Goal: Task Accomplishment & Management: Use online tool/utility

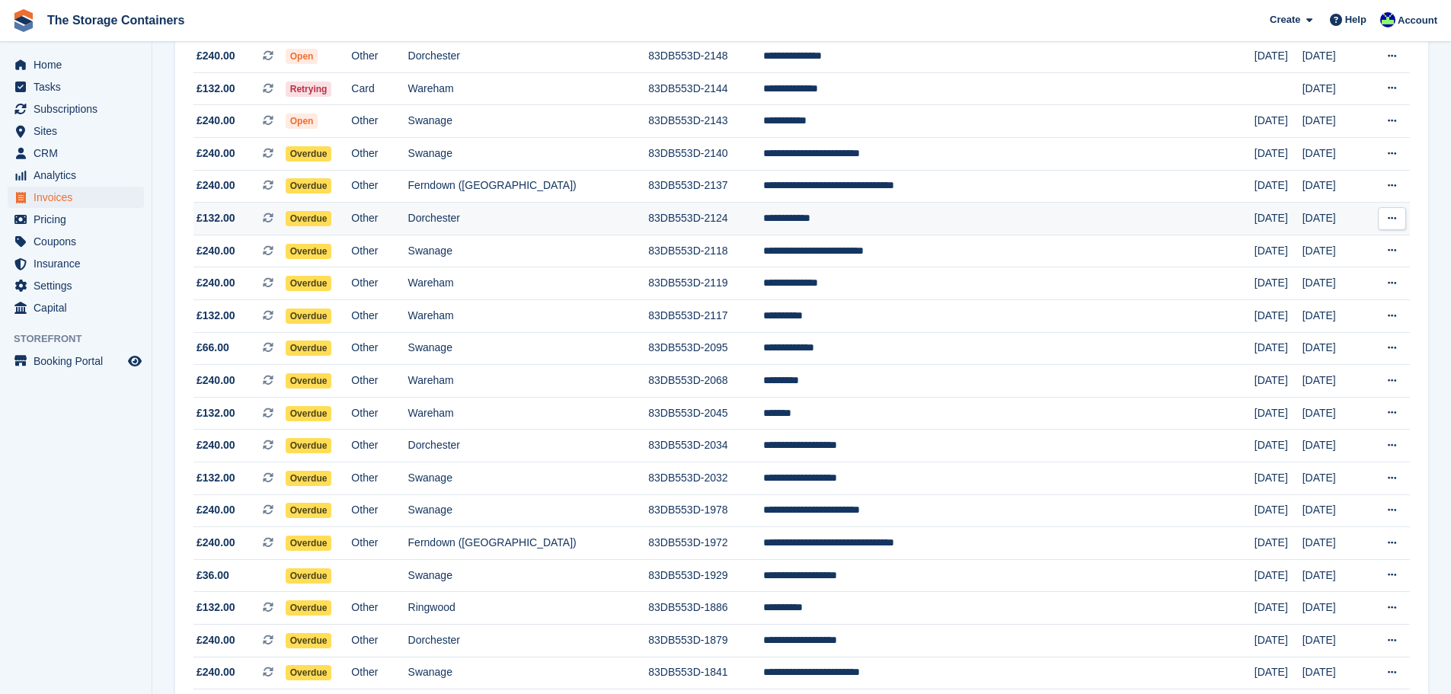
scroll to position [383, 0]
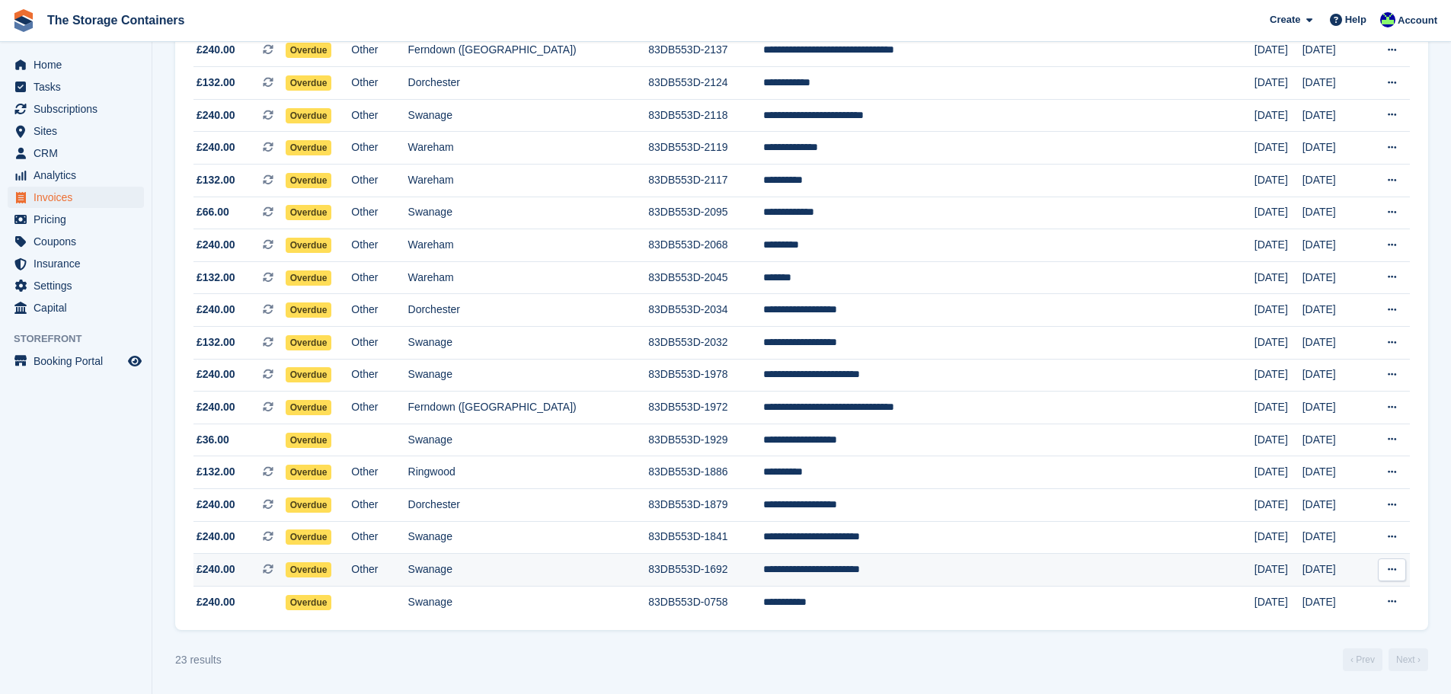
click at [547, 562] on td "Swanage" at bounding box center [528, 570] width 241 height 33
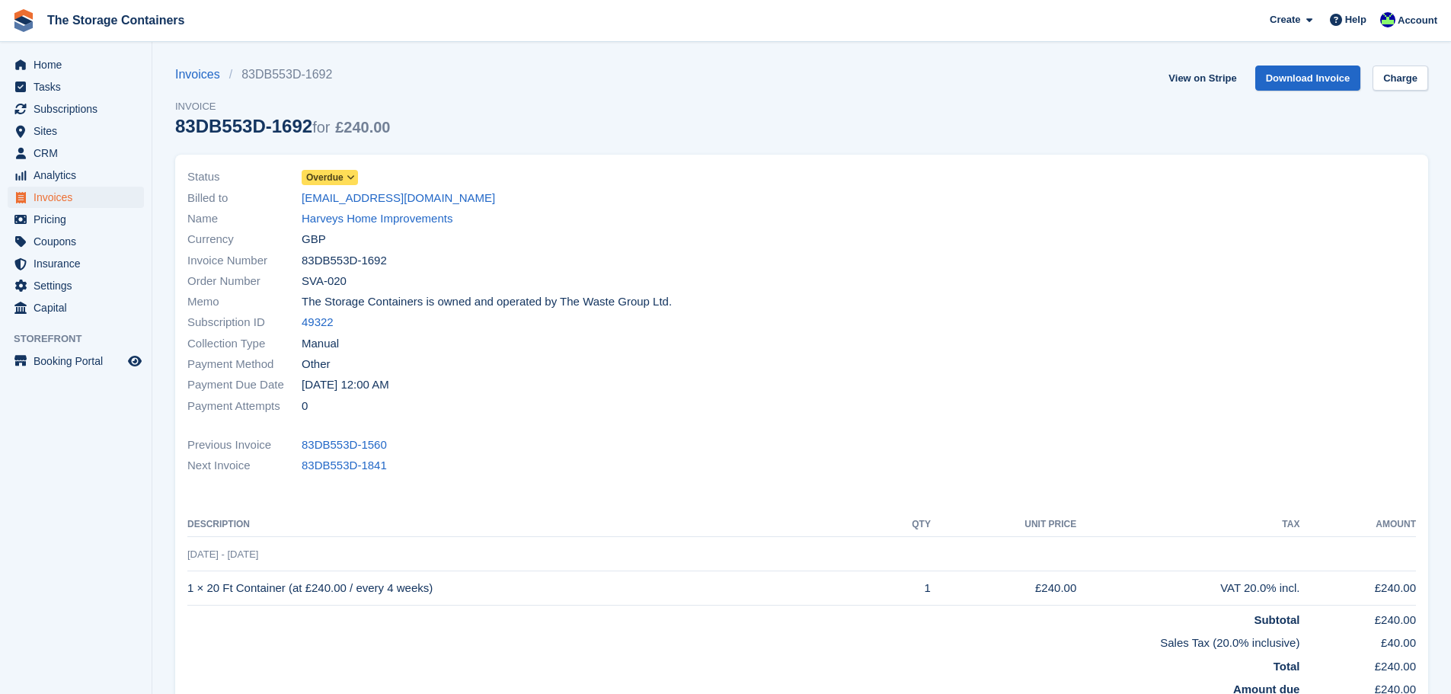
click at [340, 185] on span "Overdue" at bounding box center [330, 177] width 56 height 15
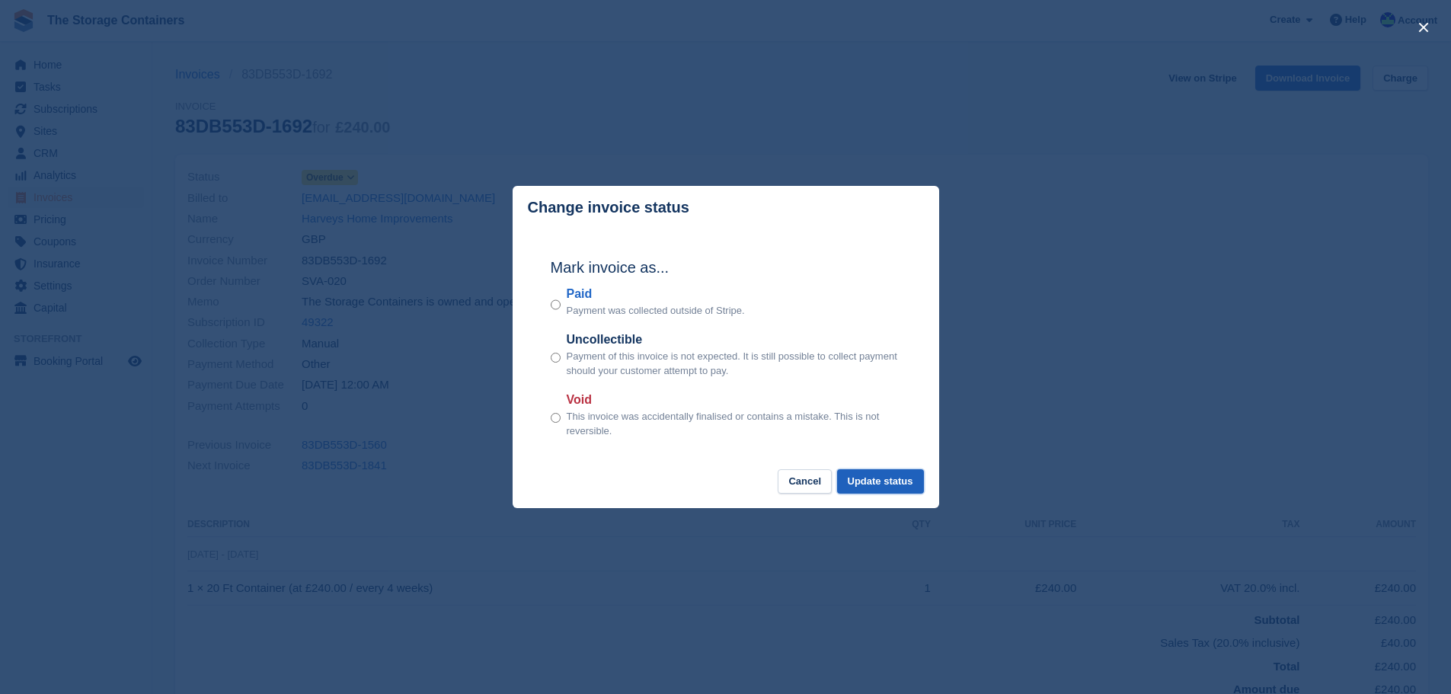
click at [872, 486] on button "Update status" at bounding box center [880, 481] width 87 height 25
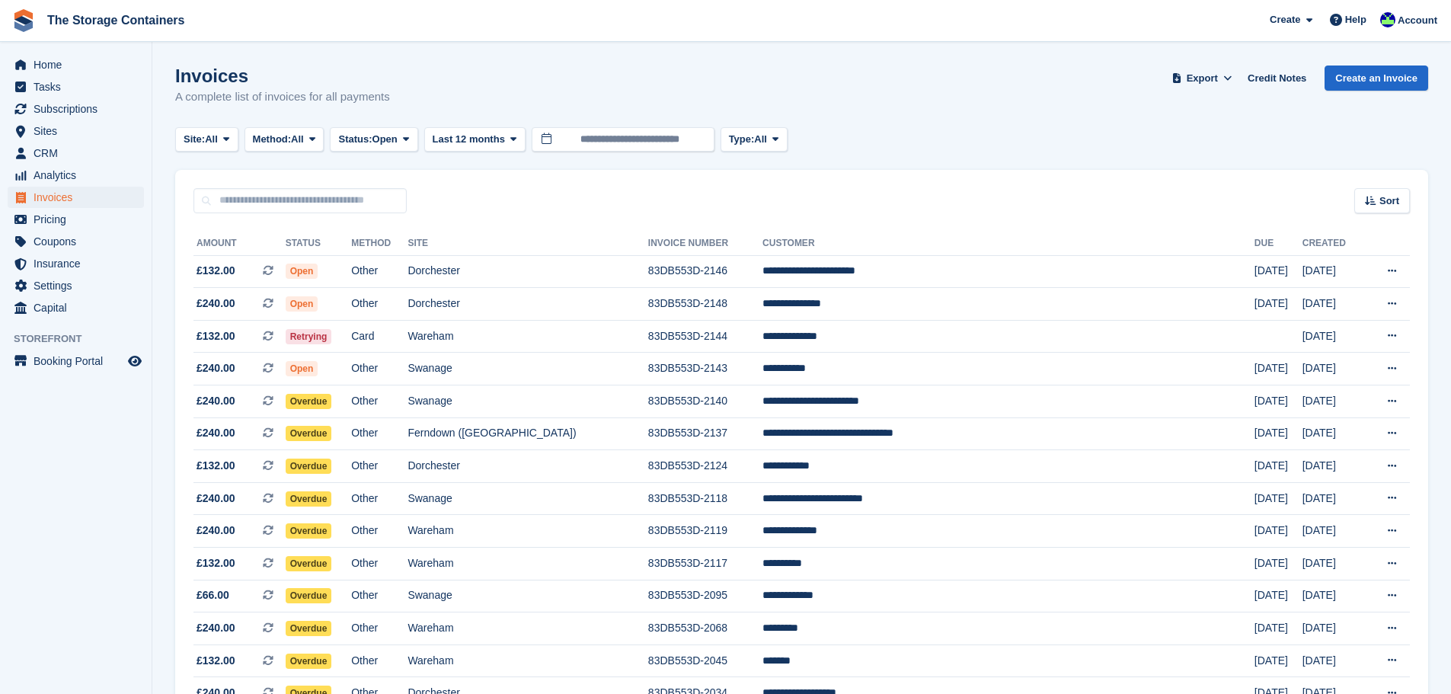
scroll to position [351, 0]
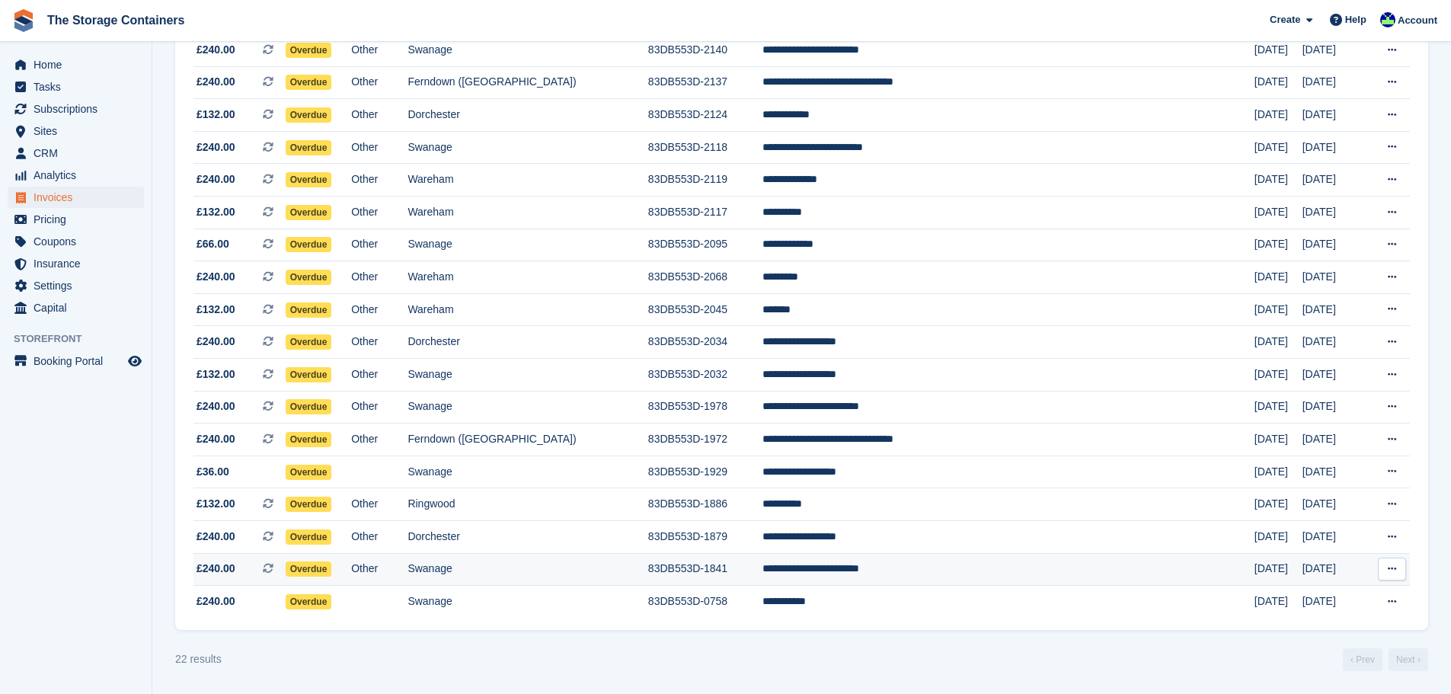
click at [647, 565] on td "Swanage" at bounding box center [528, 569] width 240 height 33
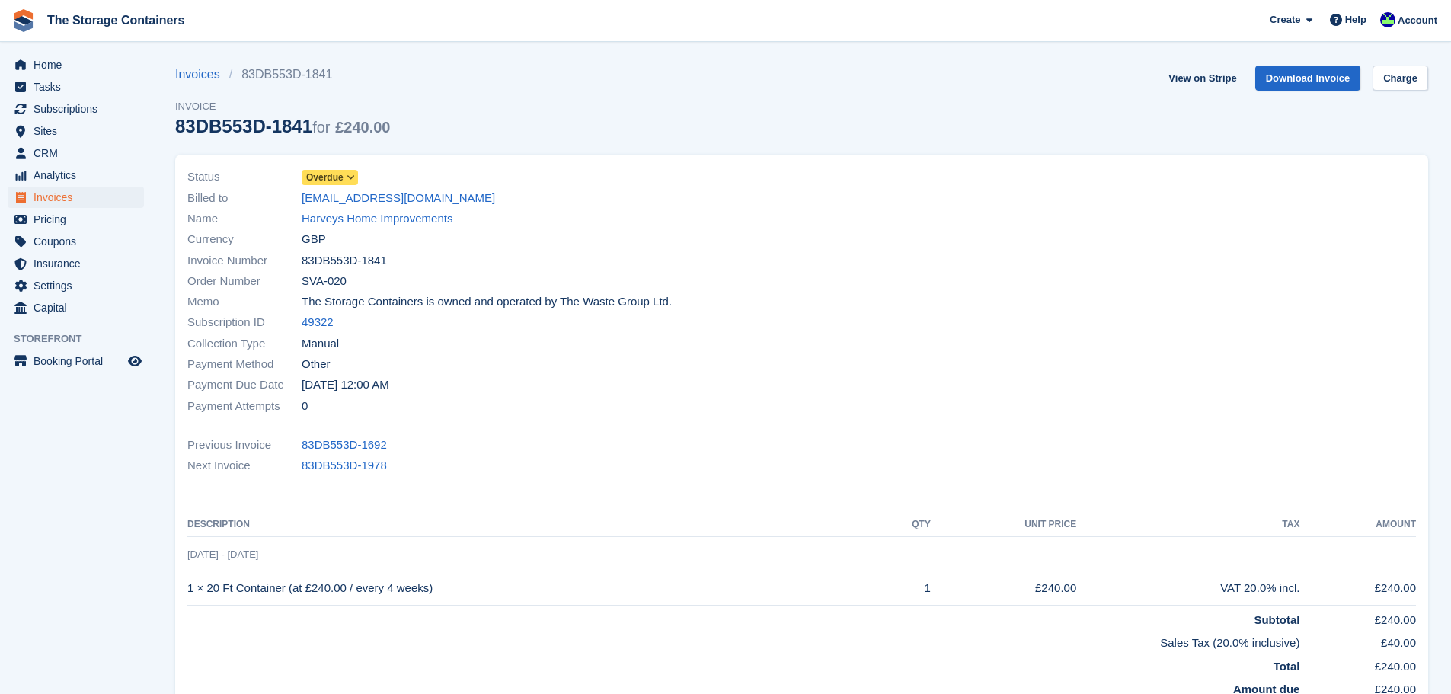
click at [341, 184] on span "Overdue" at bounding box center [324, 178] width 37 height 14
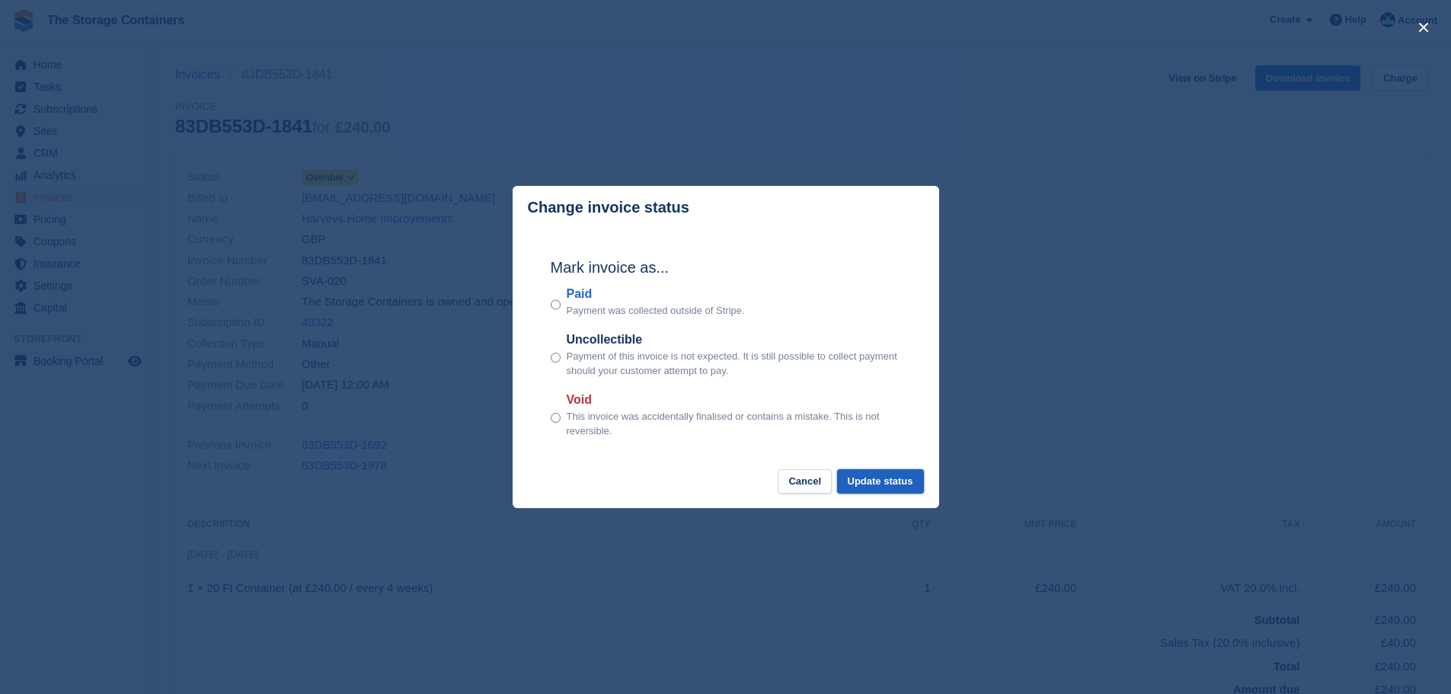
click at [895, 489] on button "Update status" at bounding box center [880, 481] width 87 height 25
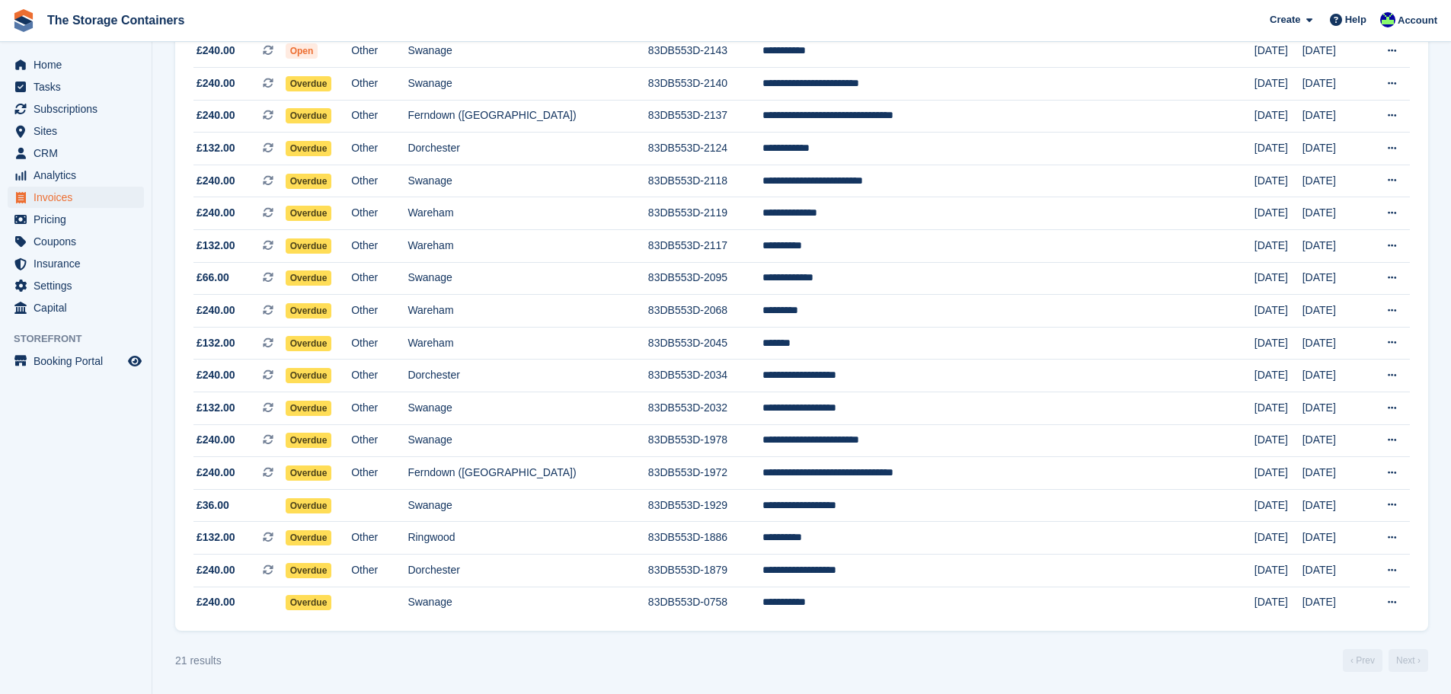
scroll to position [318, 0]
click at [647, 437] on td "Swanage" at bounding box center [528, 440] width 240 height 33
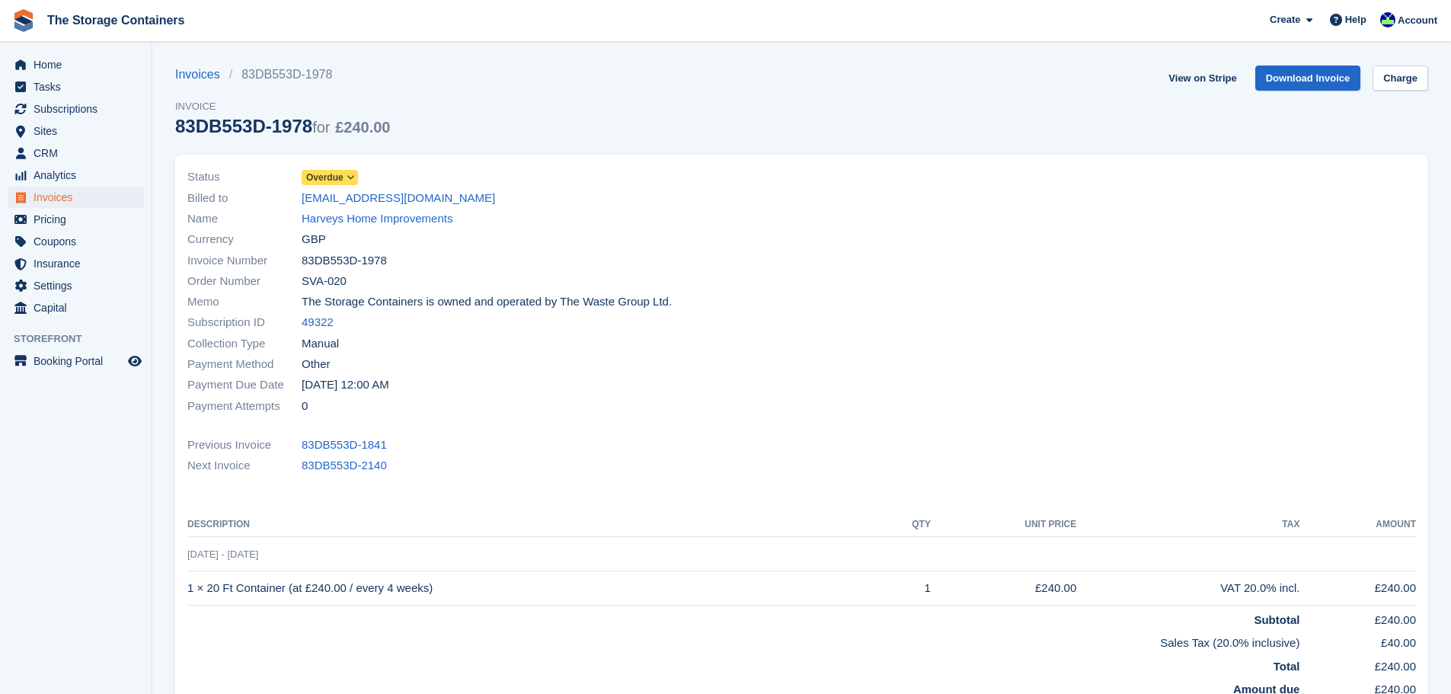
click at [356, 176] on span at bounding box center [351, 177] width 12 height 12
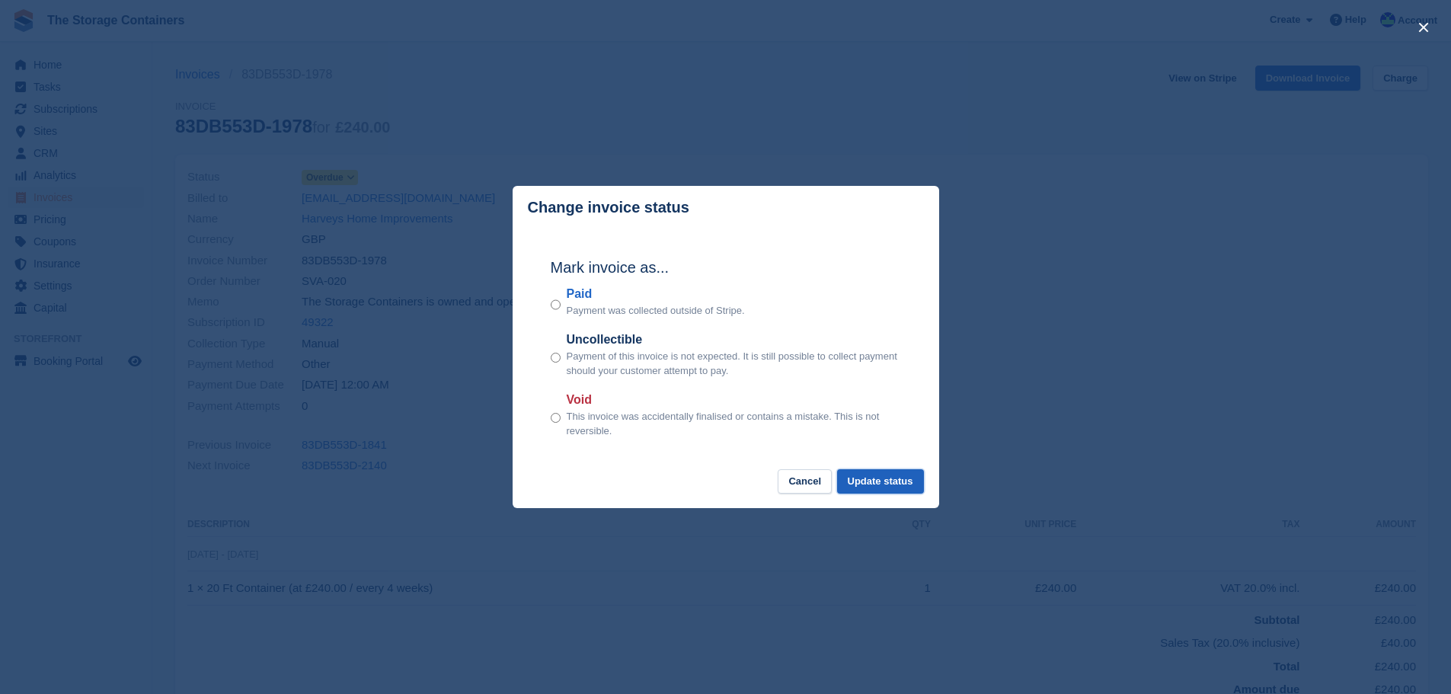
click at [875, 476] on button "Update status" at bounding box center [880, 481] width 87 height 25
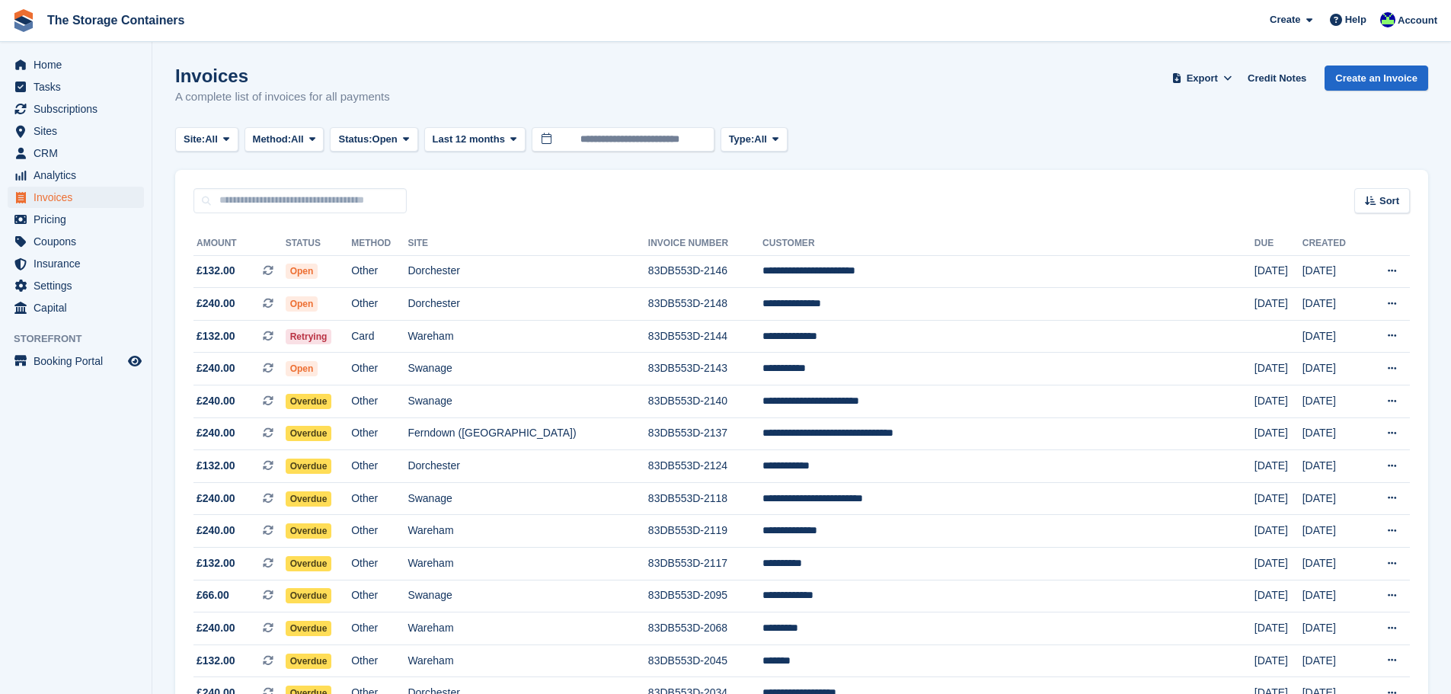
scroll to position [286, 0]
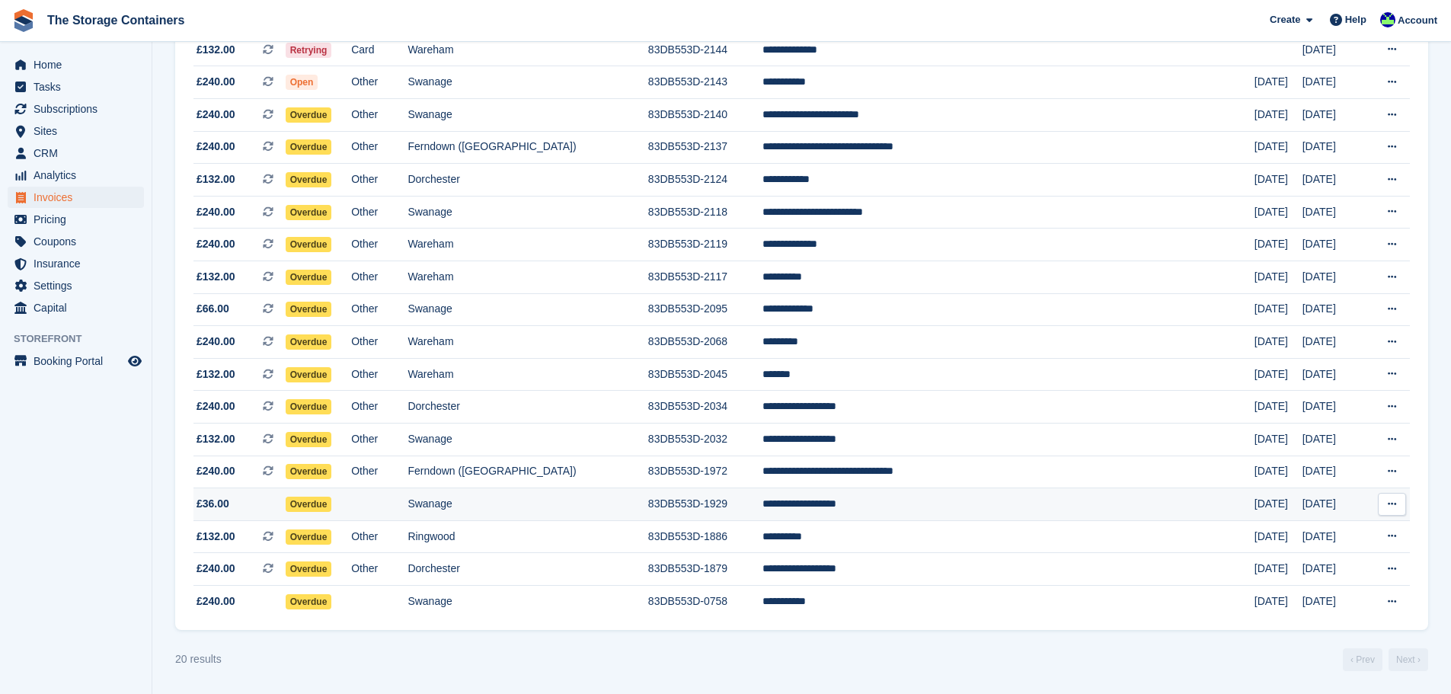
click at [647, 502] on td "Swanage" at bounding box center [528, 504] width 240 height 33
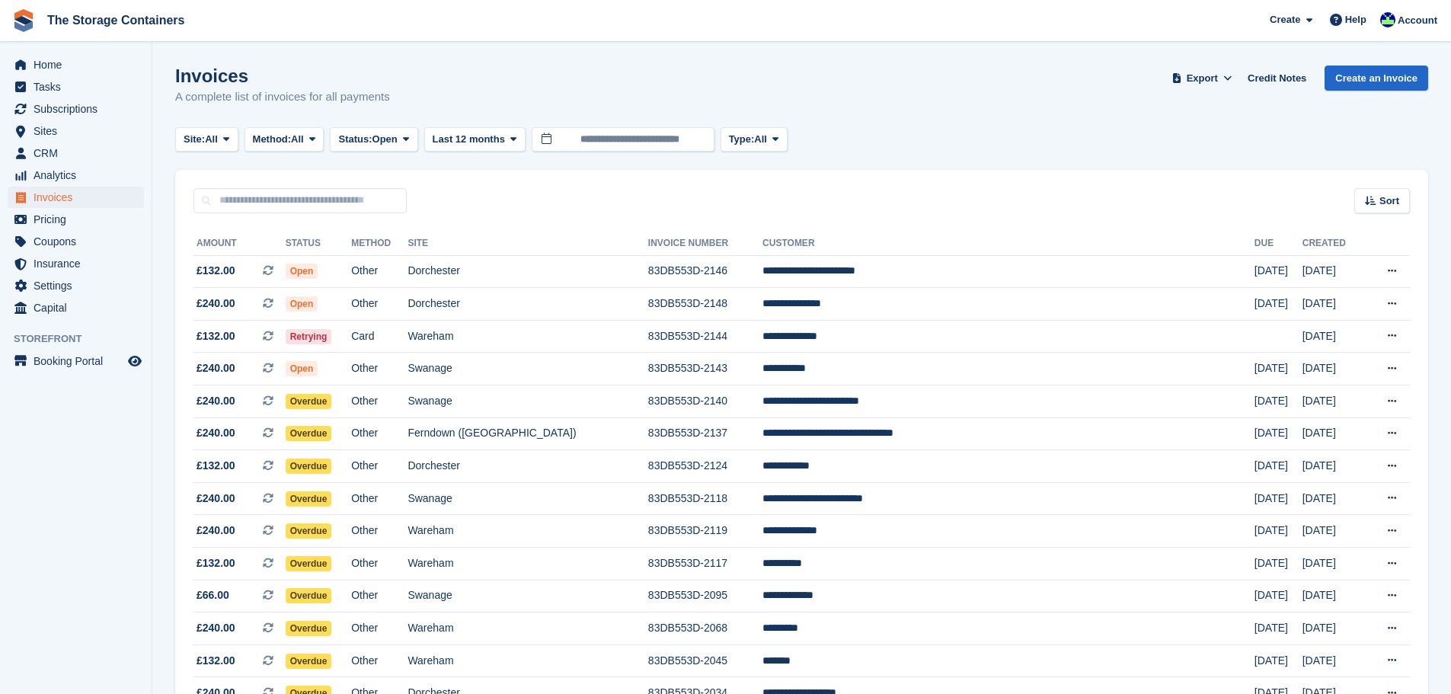
scroll to position [286, 0]
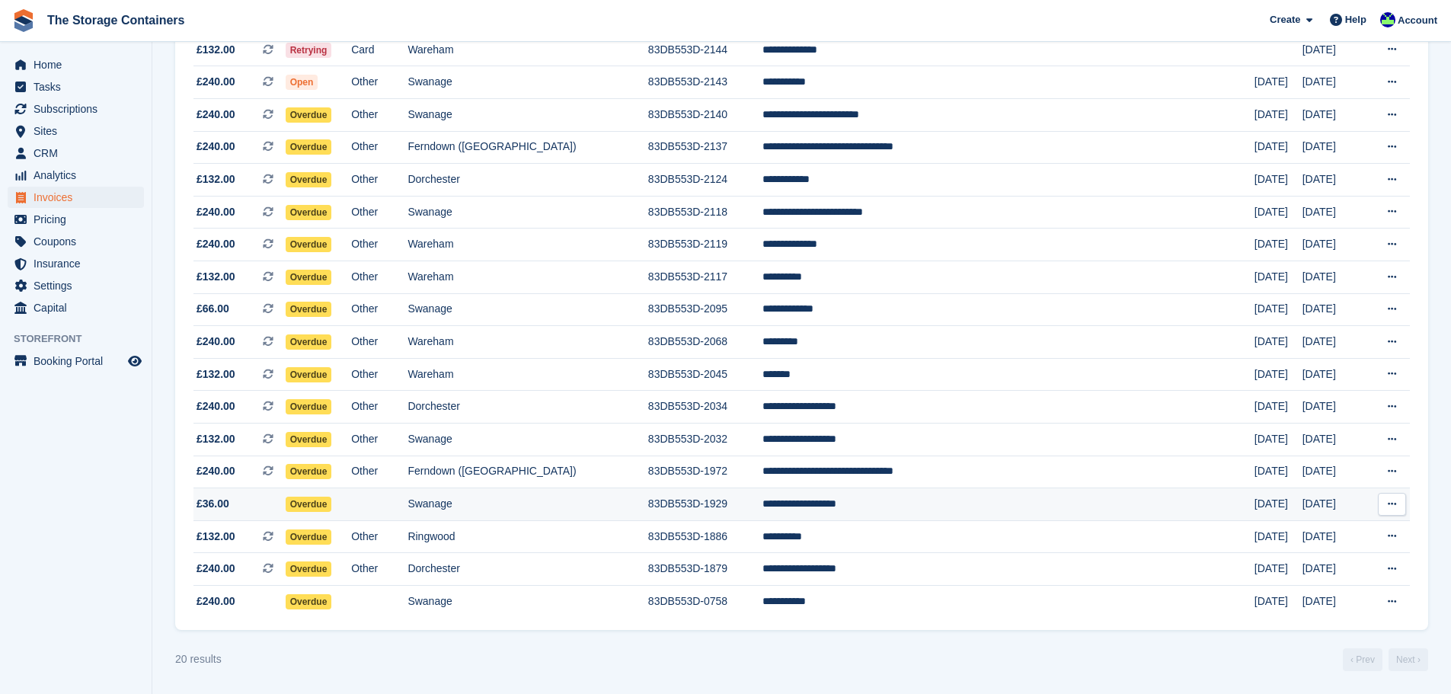
click at [556, 508] on td "Swanage" at bounding box center [528, 504] width 240 height 33
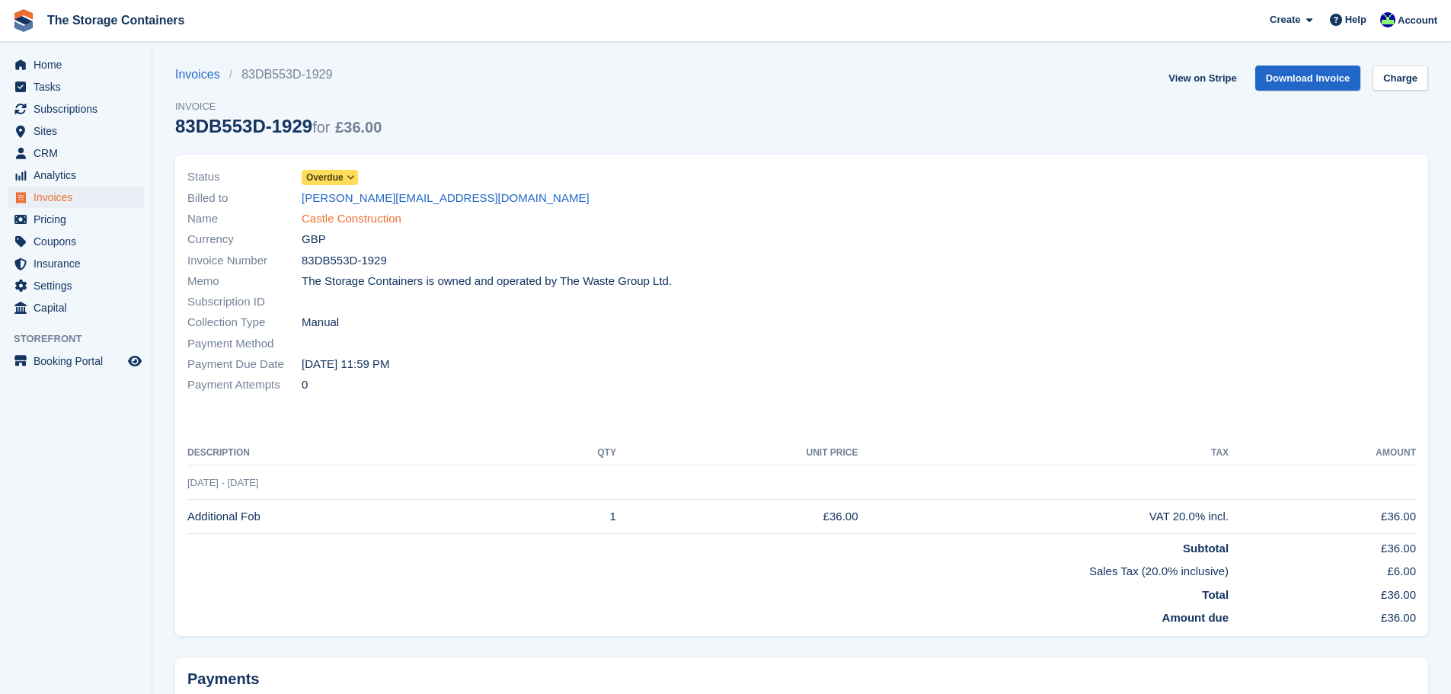
click at [374, 222] on link "Castle Construction" at bounding box center [352, 219] width 100 height 18
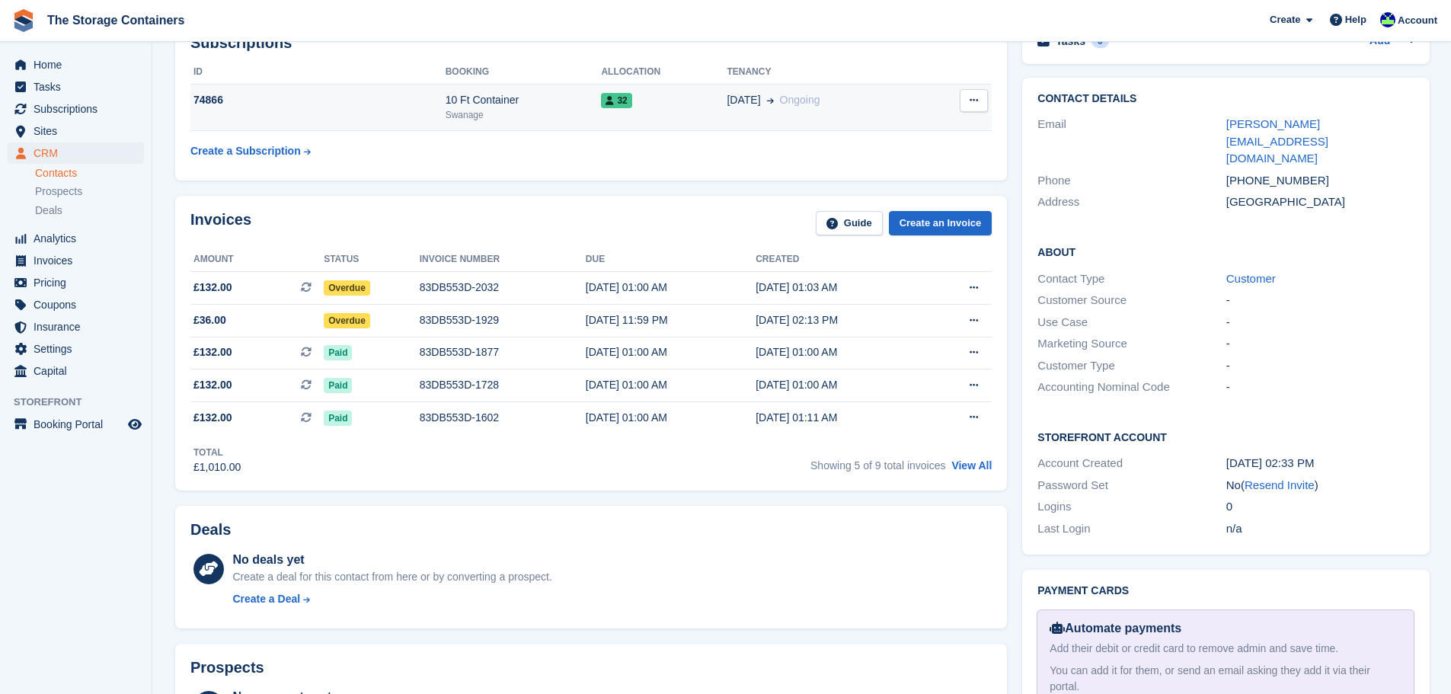
scroll to position [76, 0]
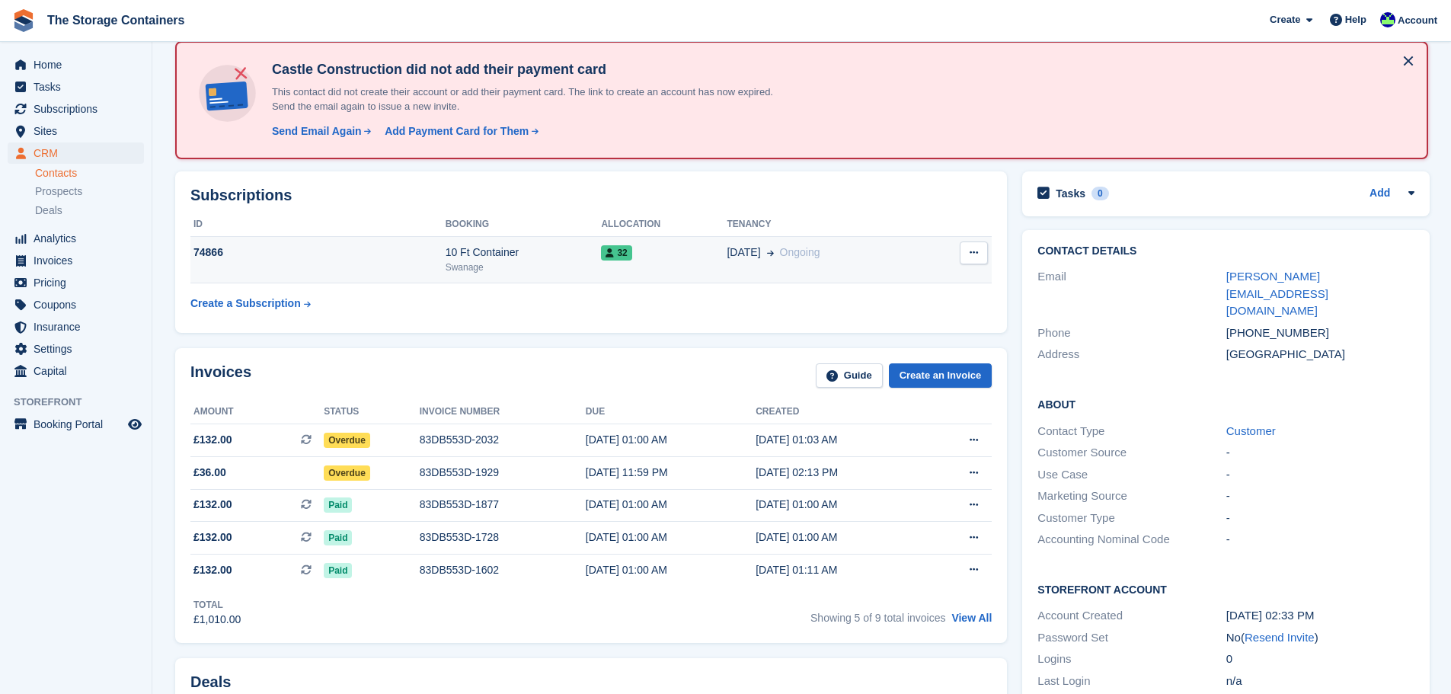
click at [460, 252] on div "10 Ft Container" at bounding box center [524, 253] width 156 height 16
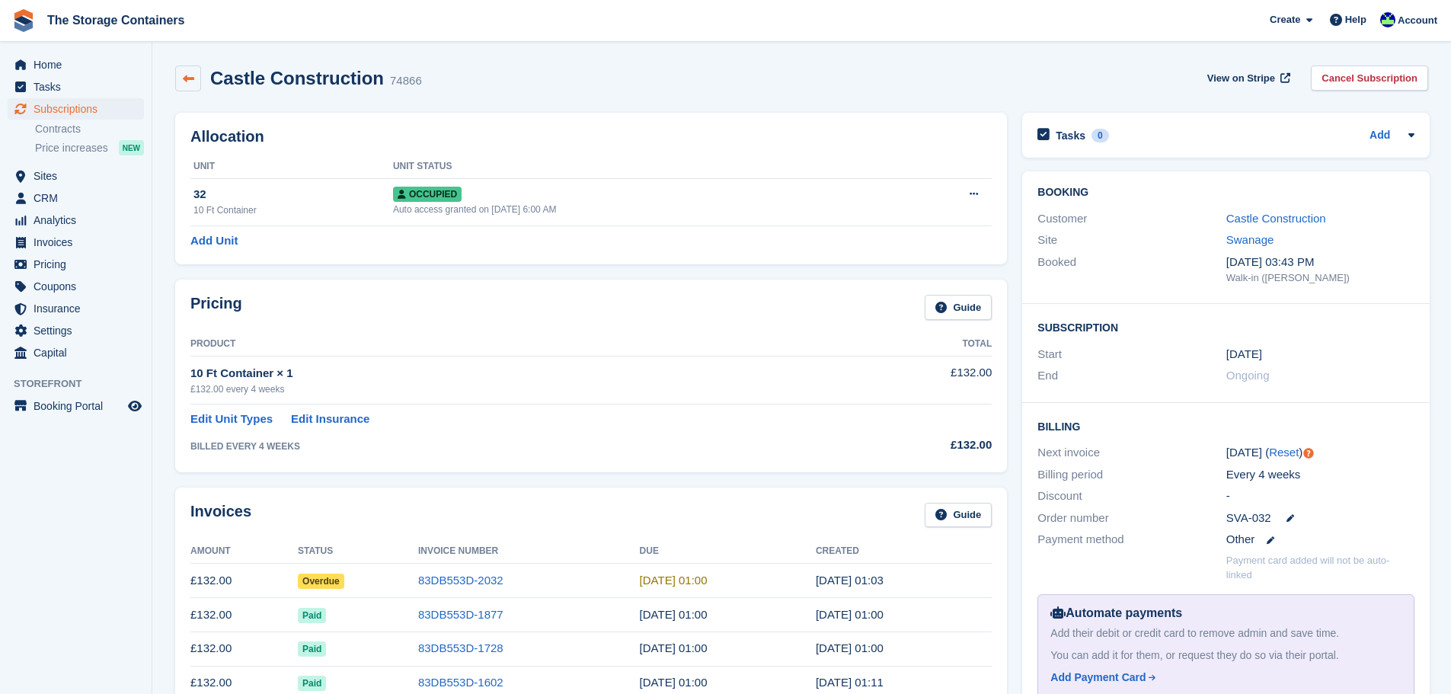
click at [189, 79] on icon at bounding box center [188, 78] width 11 height 11
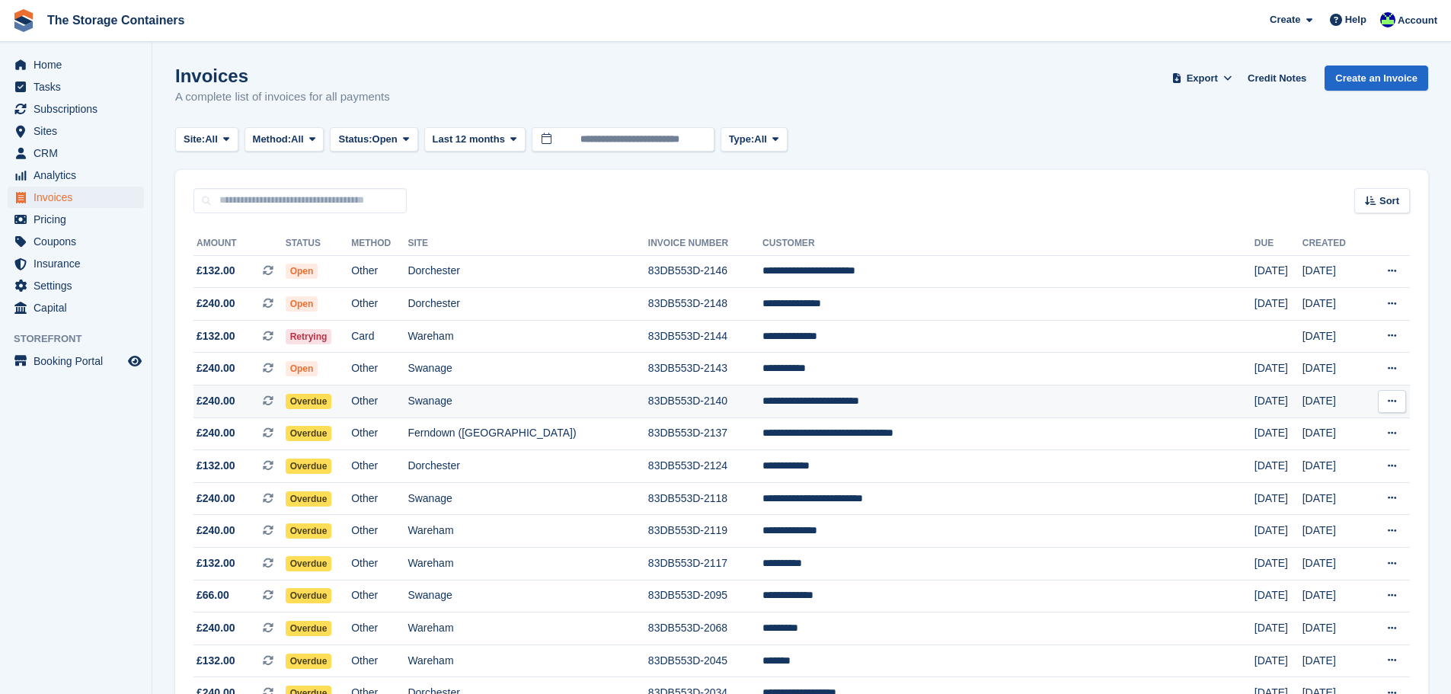
scroll to position [286, 0]
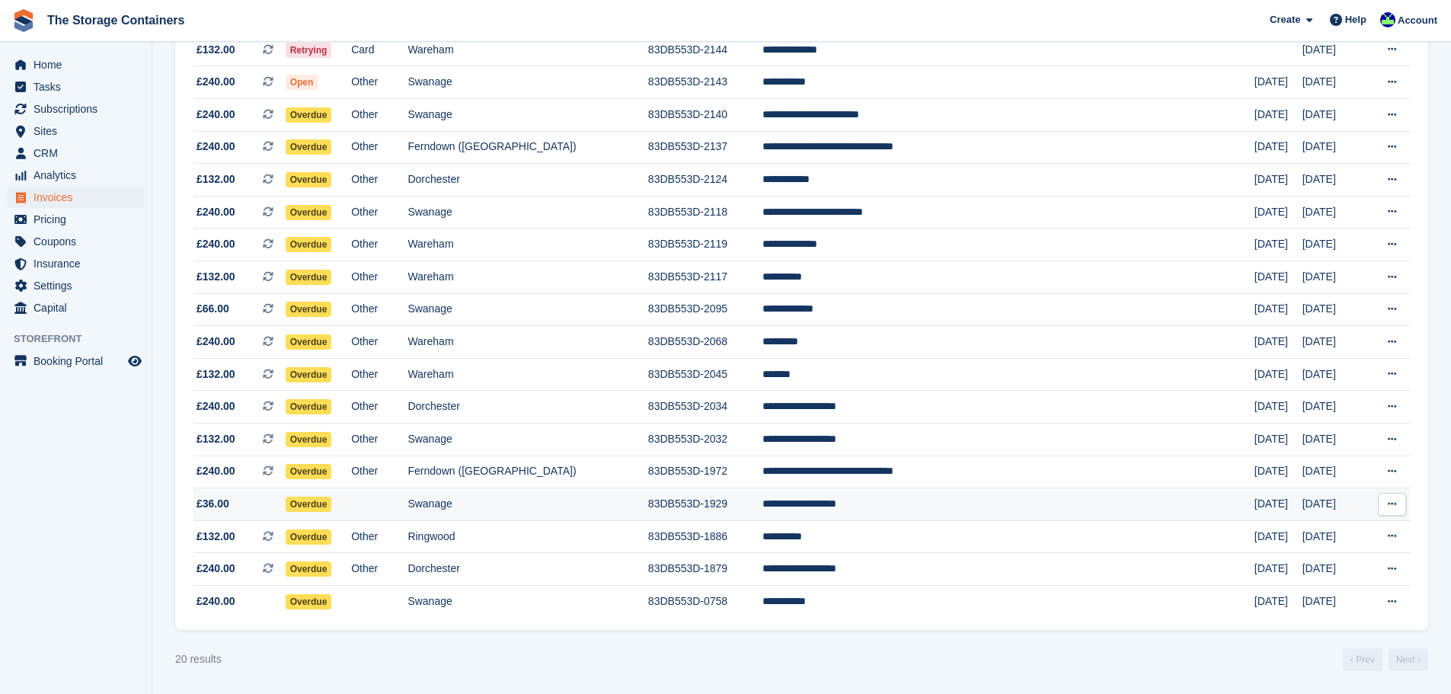
click at [913, 510] on td "**********" at bounding box center [1008, 504] width 492 height 33
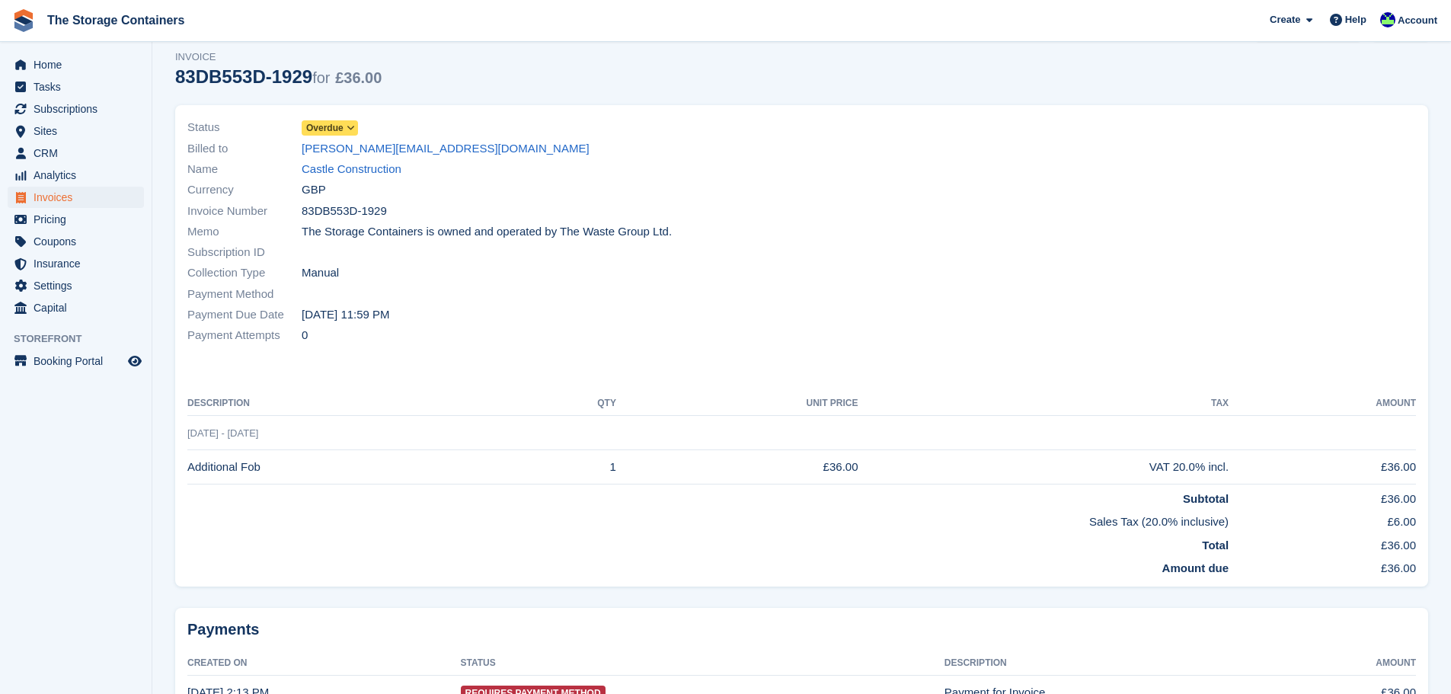
scroll to position [76, 0]
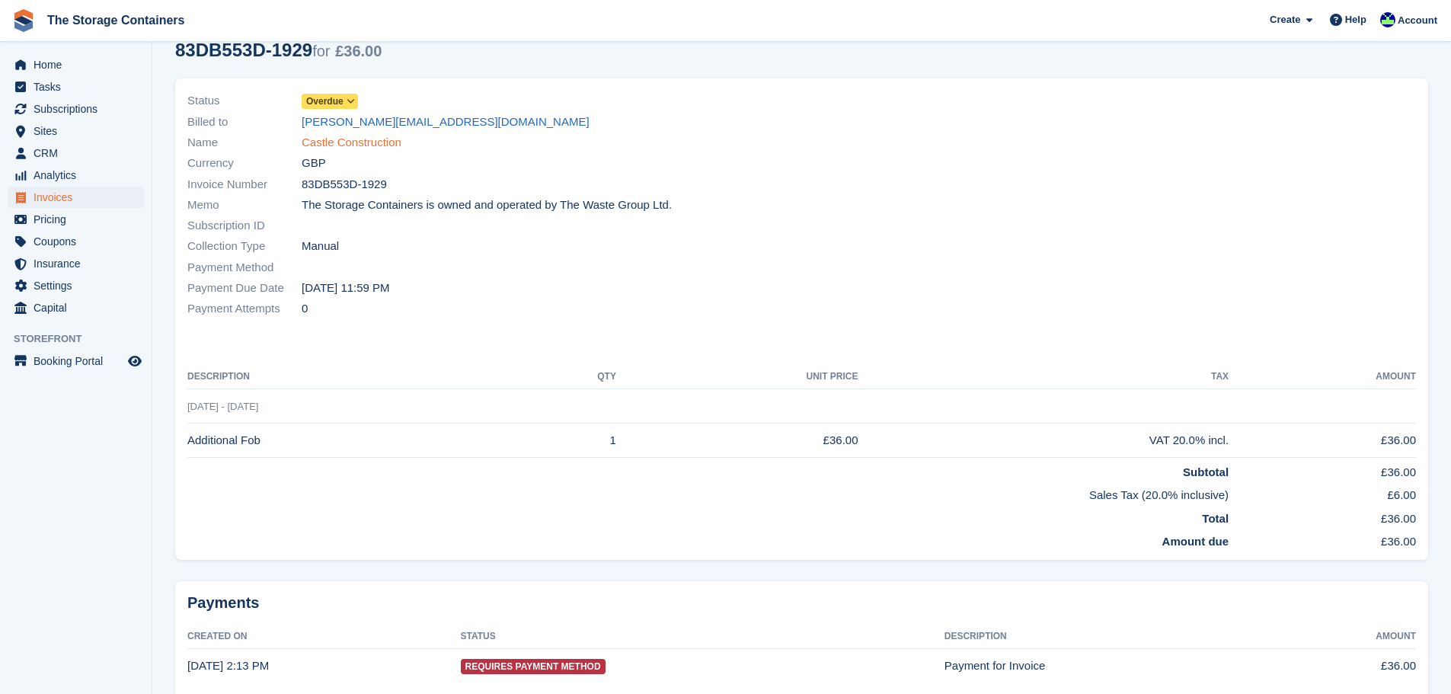
click at [366, 139] on link "Castle Construction" at bounding box center [352, 143] width 100 height 18
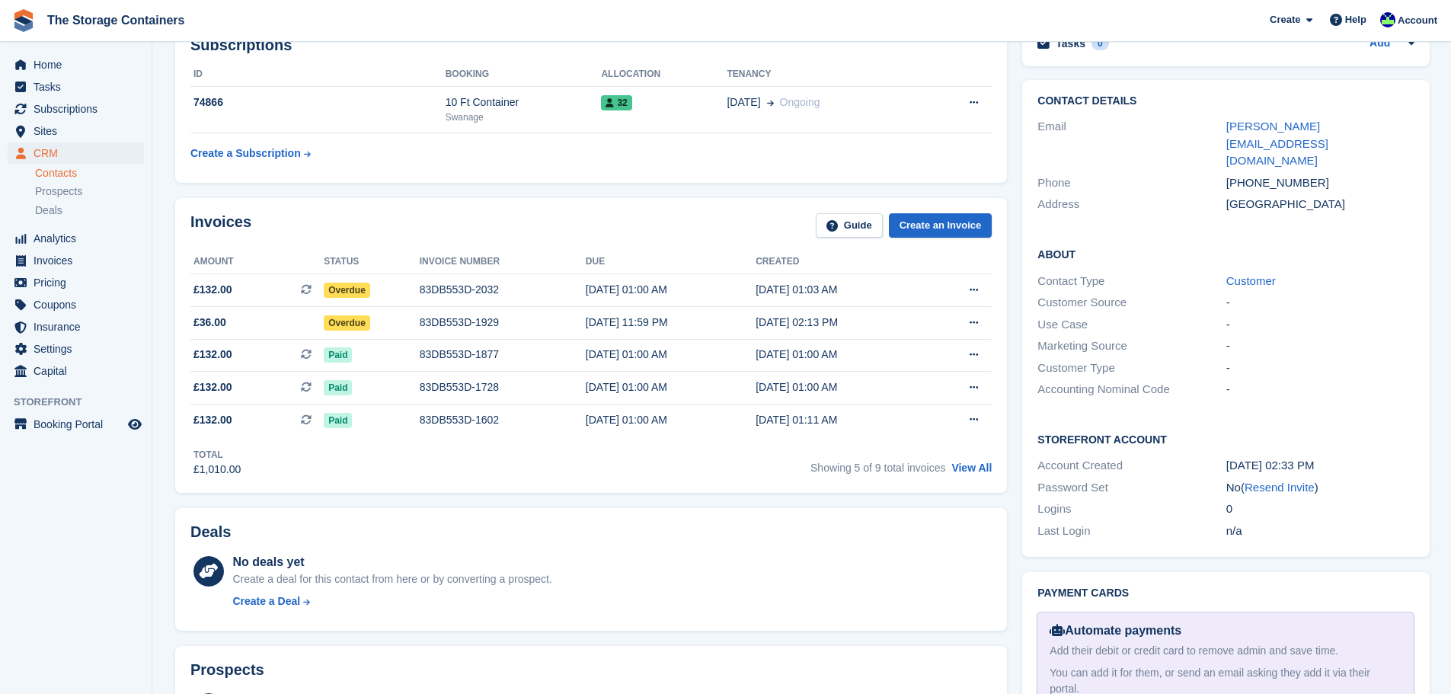
scroll to position [229, 0]
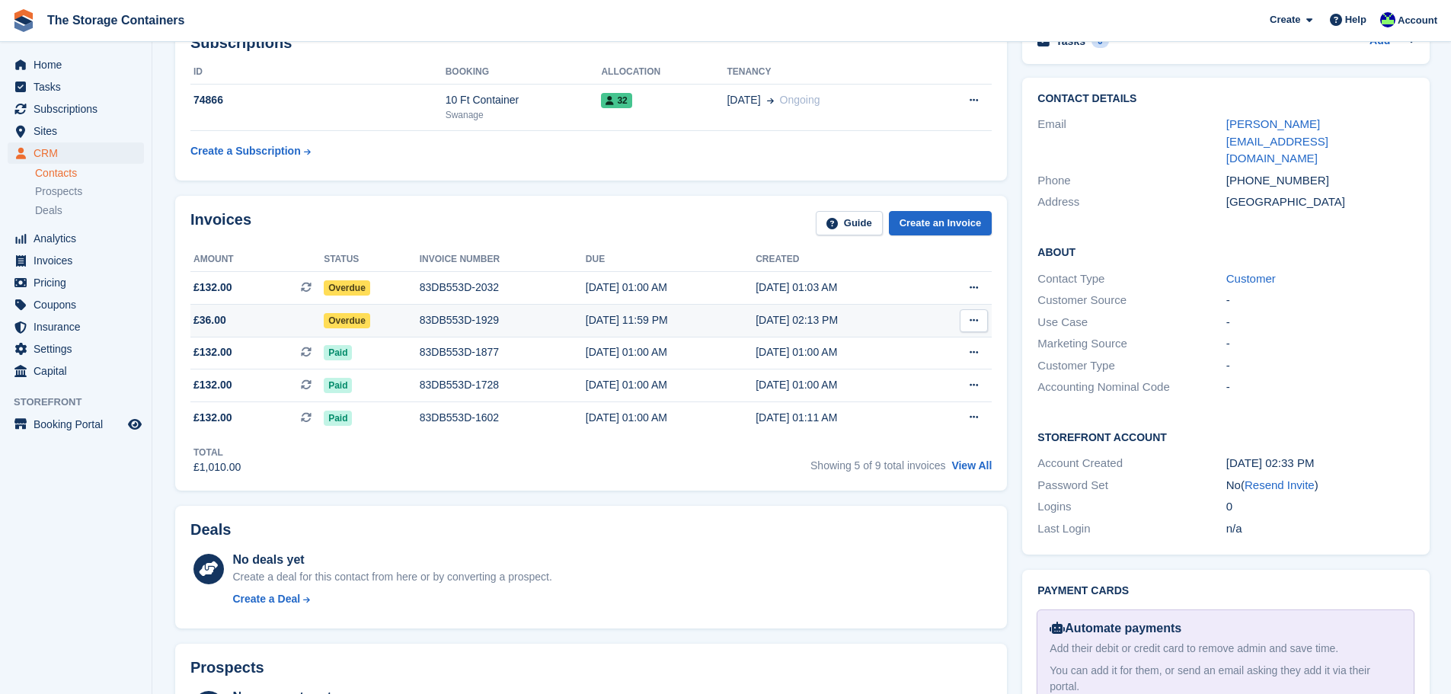
click at [451, 321] on div "83DB553D-1929" at bounding box center [503, 320] width 166 height 16
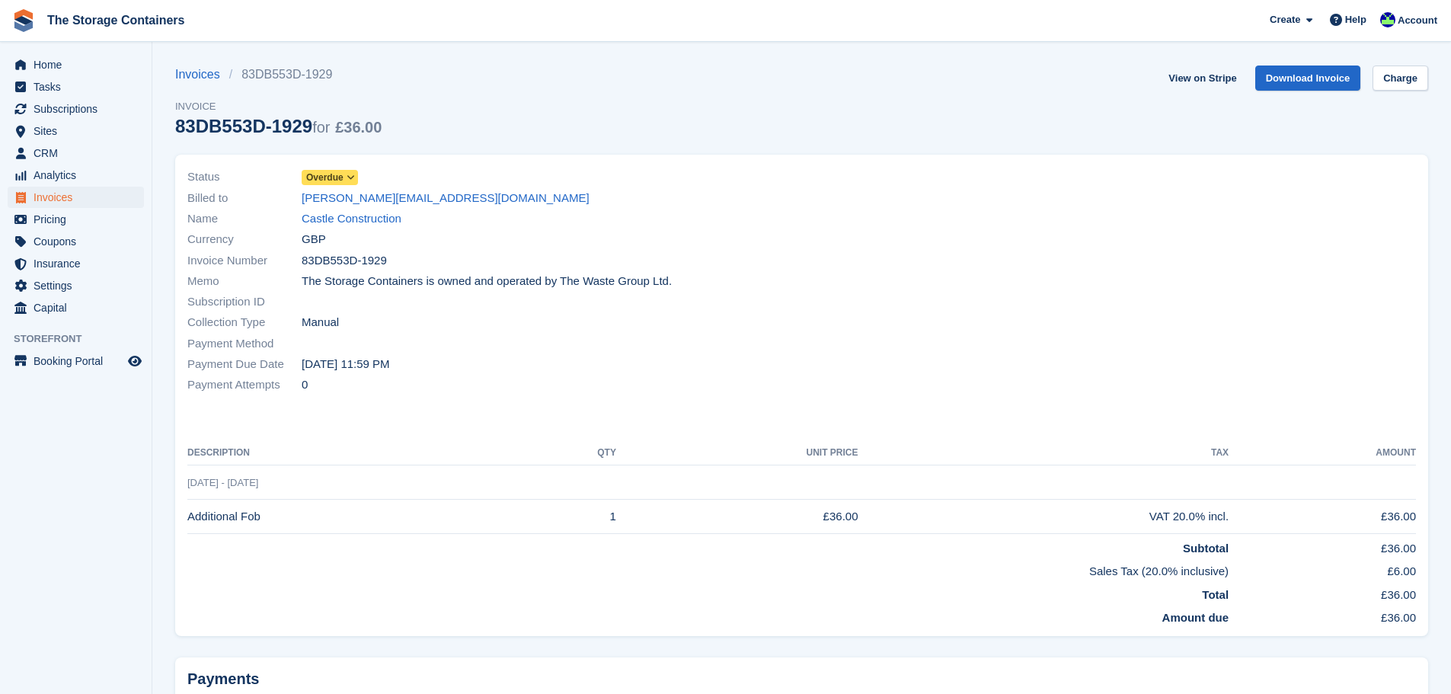
click at [313, 176] on span "Overdue" at bounding box center [324, 178] width 37 height 14
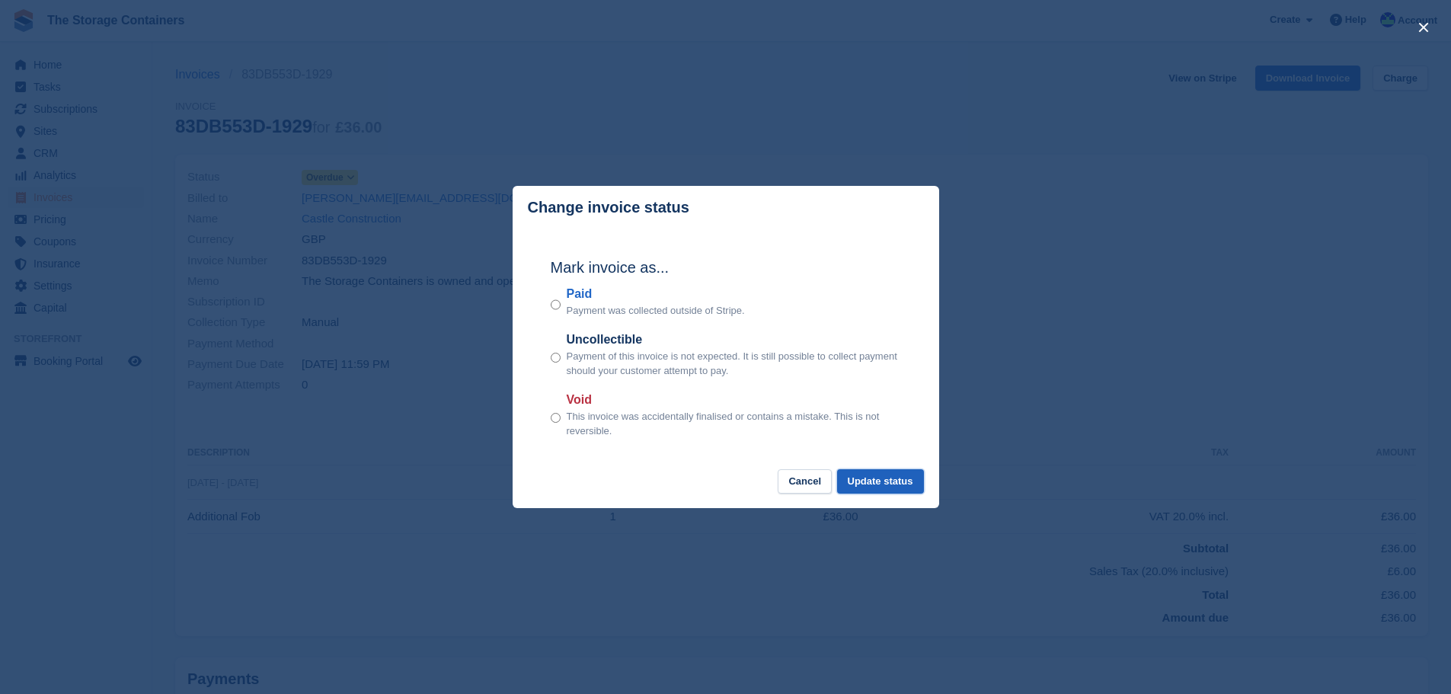
click at [889, 491] on button "Update status" at bounding box center [880, 481] width 87 height 25
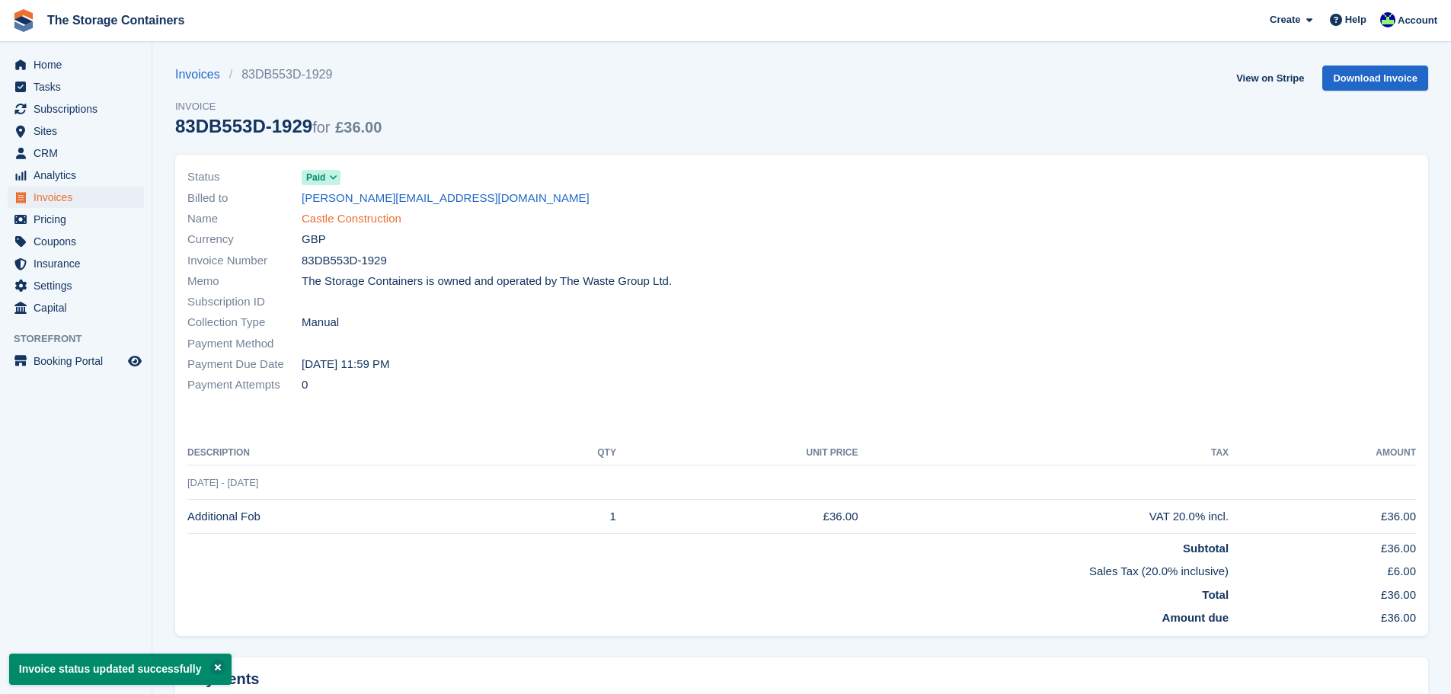
click at [333, 216] on link "Castle Construction" at bounding box center [352, 219] width 100 height 18
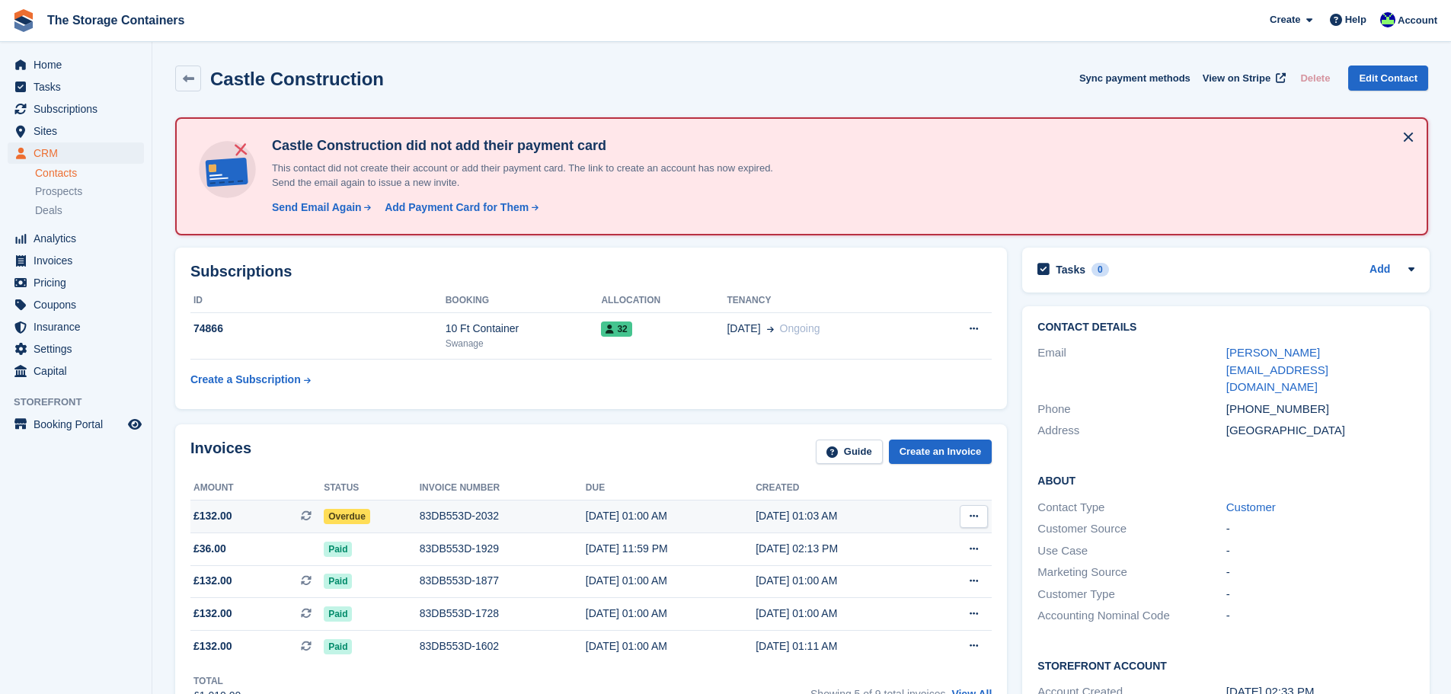
click at [451, 526] on td "83DB553D-2032" at bounding box center [503, 516] width 166 height 33
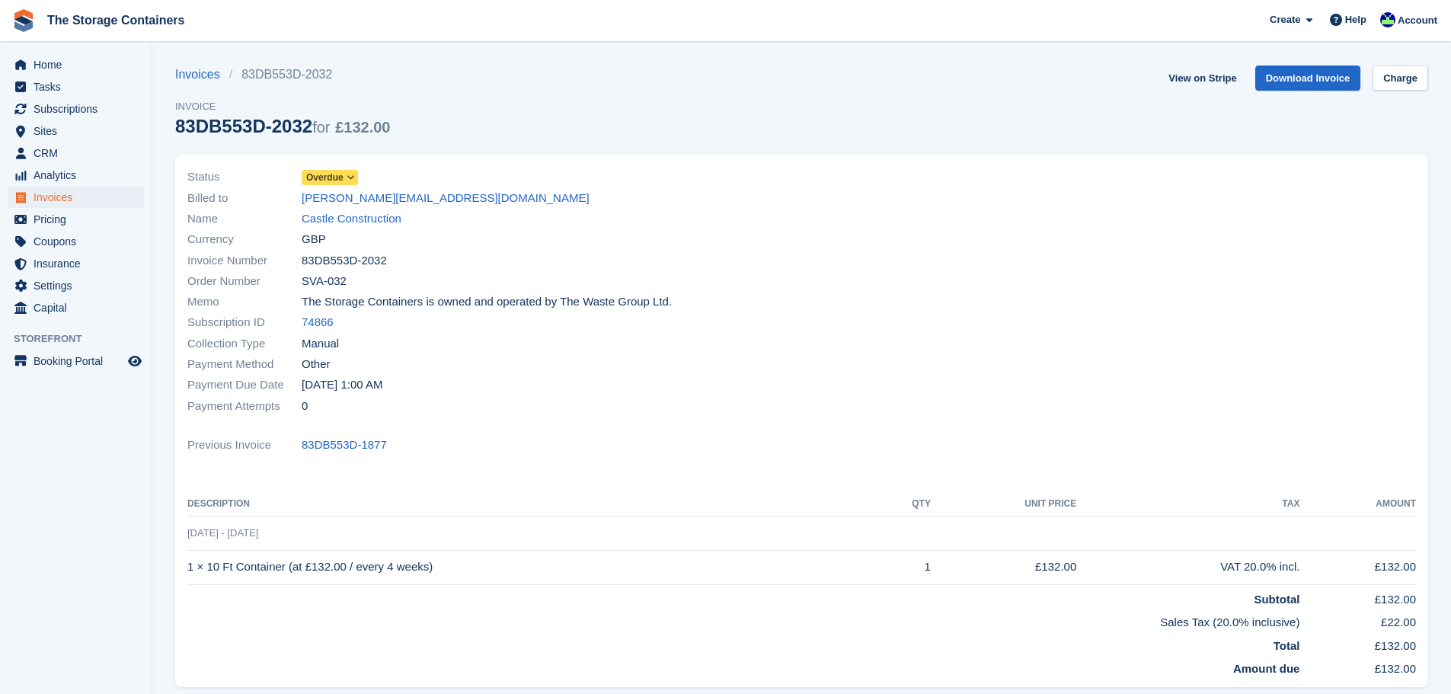
click at [350, 178] on icon at bounding box center [351, 177] width 8 height 9
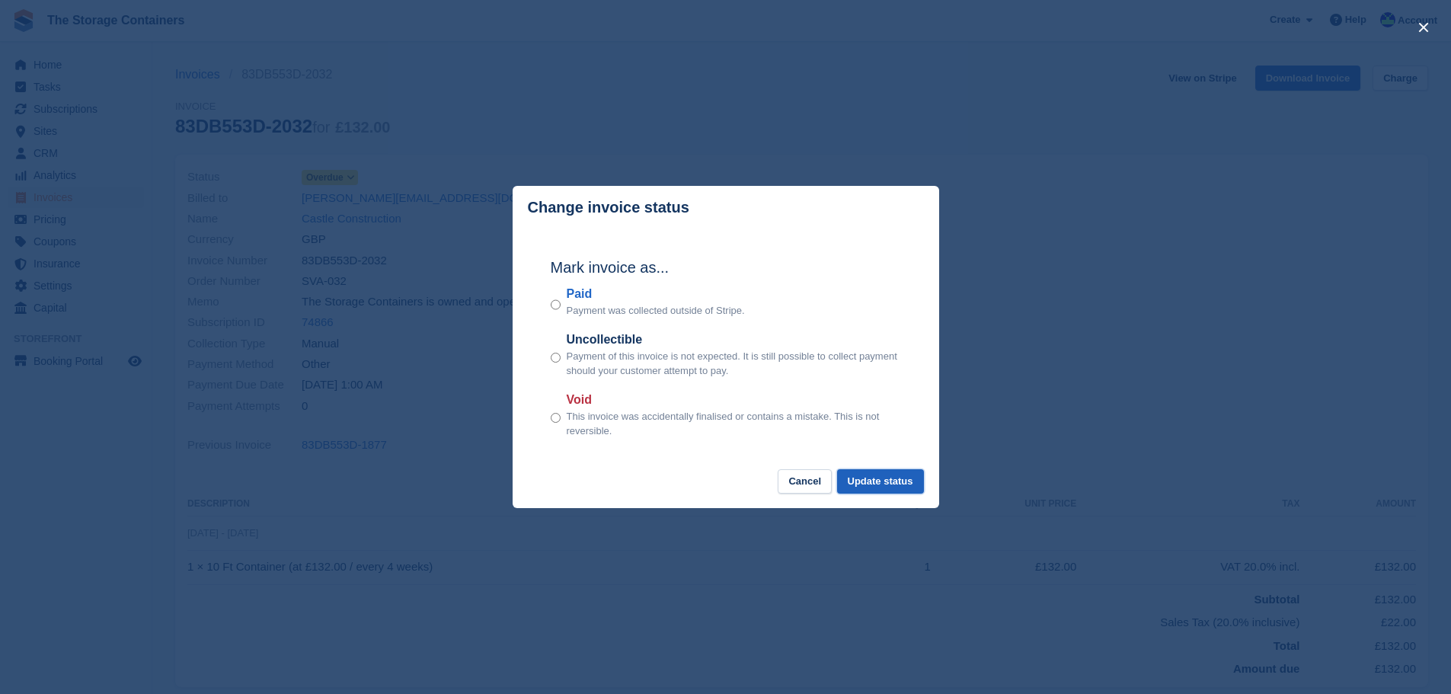
click at [893, 484] on button "Update status" at bounding box center [880, 481] width 87 height 25
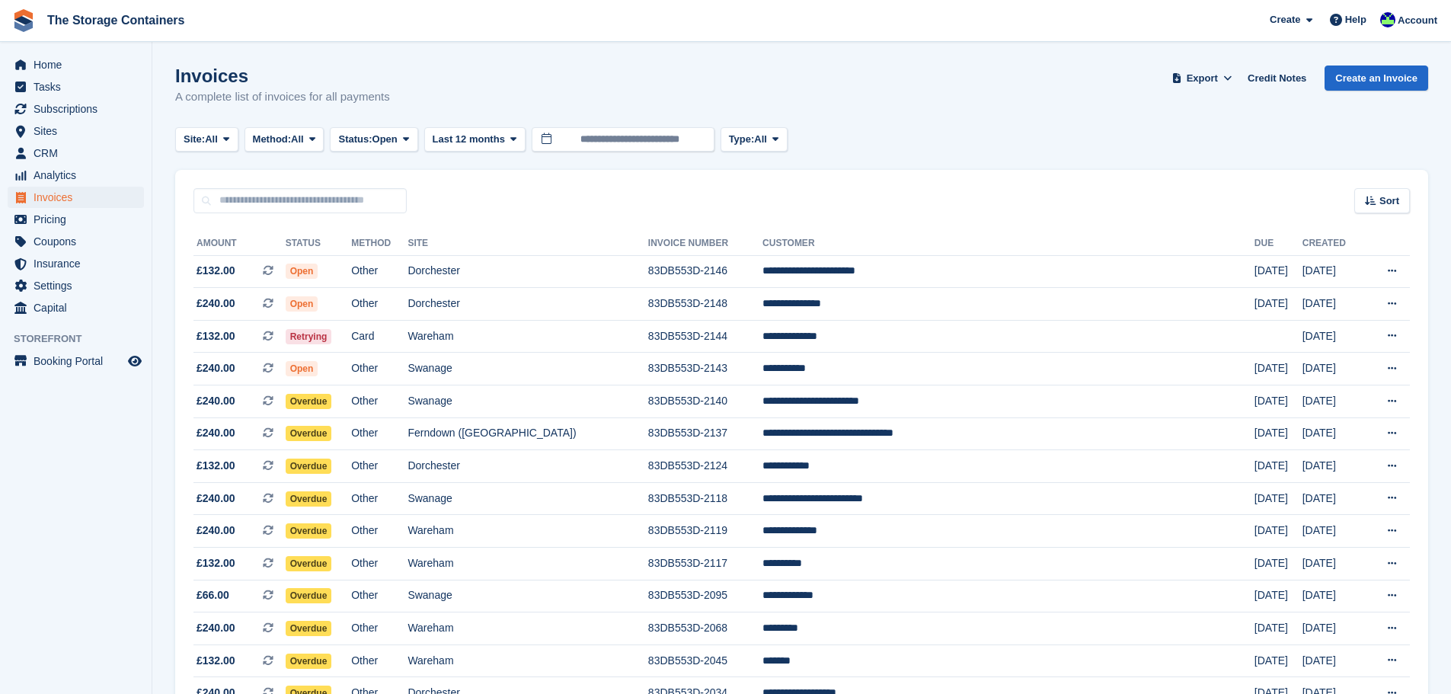
scroll to position [221, 0]
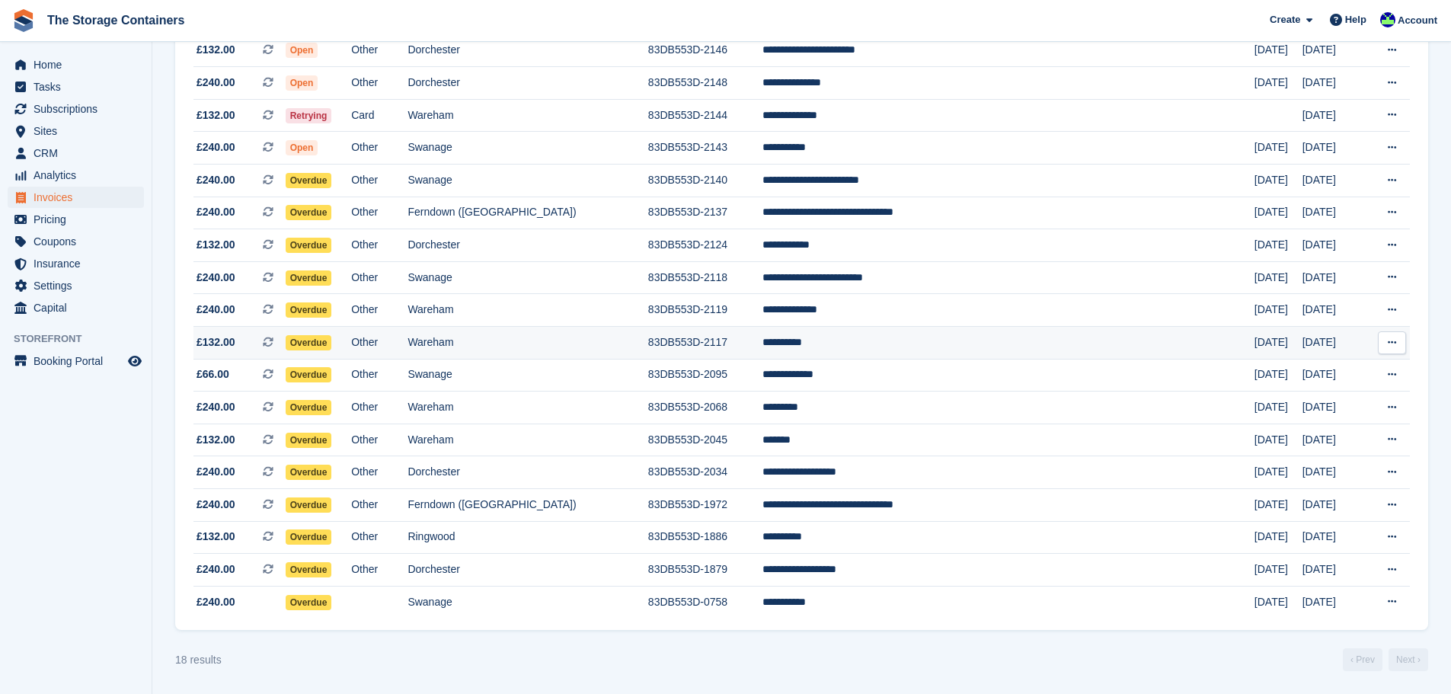
click at [641, 347] on td "Wareham" at bounding box center [528, 343] width 240 height 33
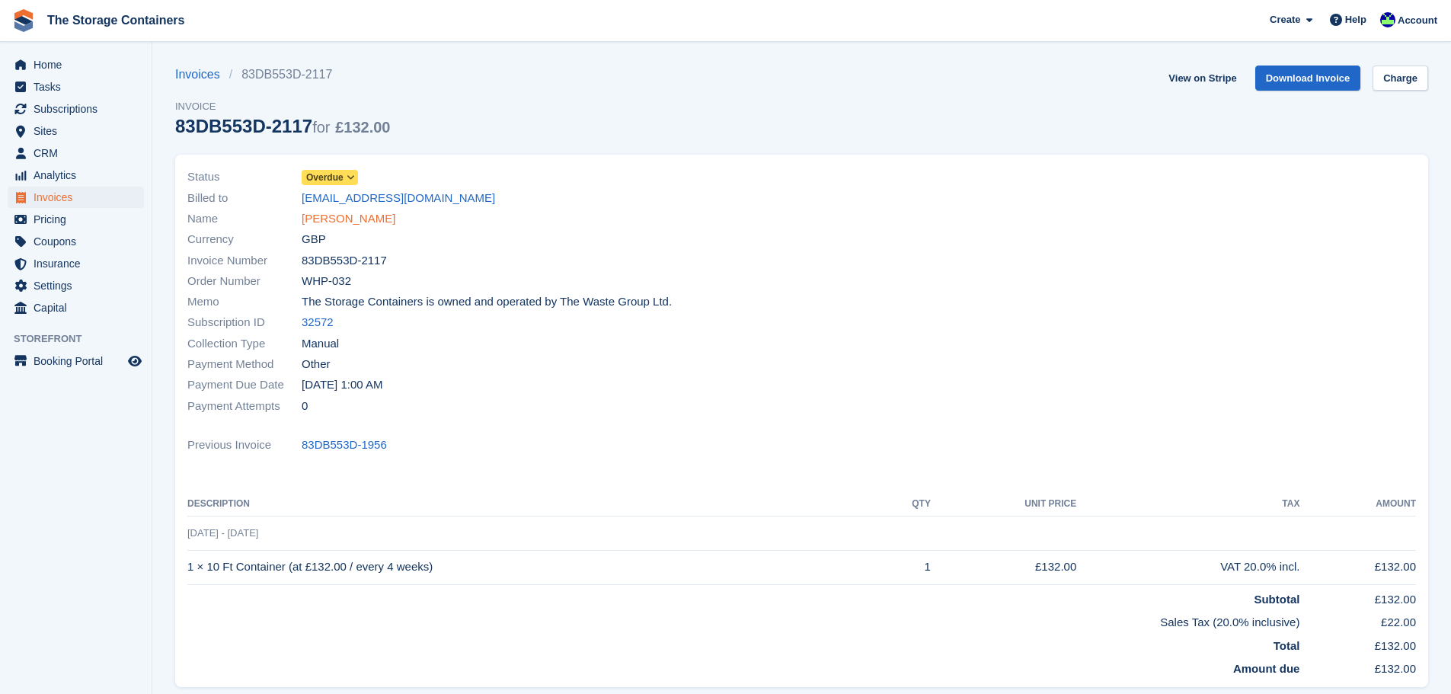
click at [318, 213] on link "[PERSON_NAME]" at bounding box center [349, 219] width 94 height 18
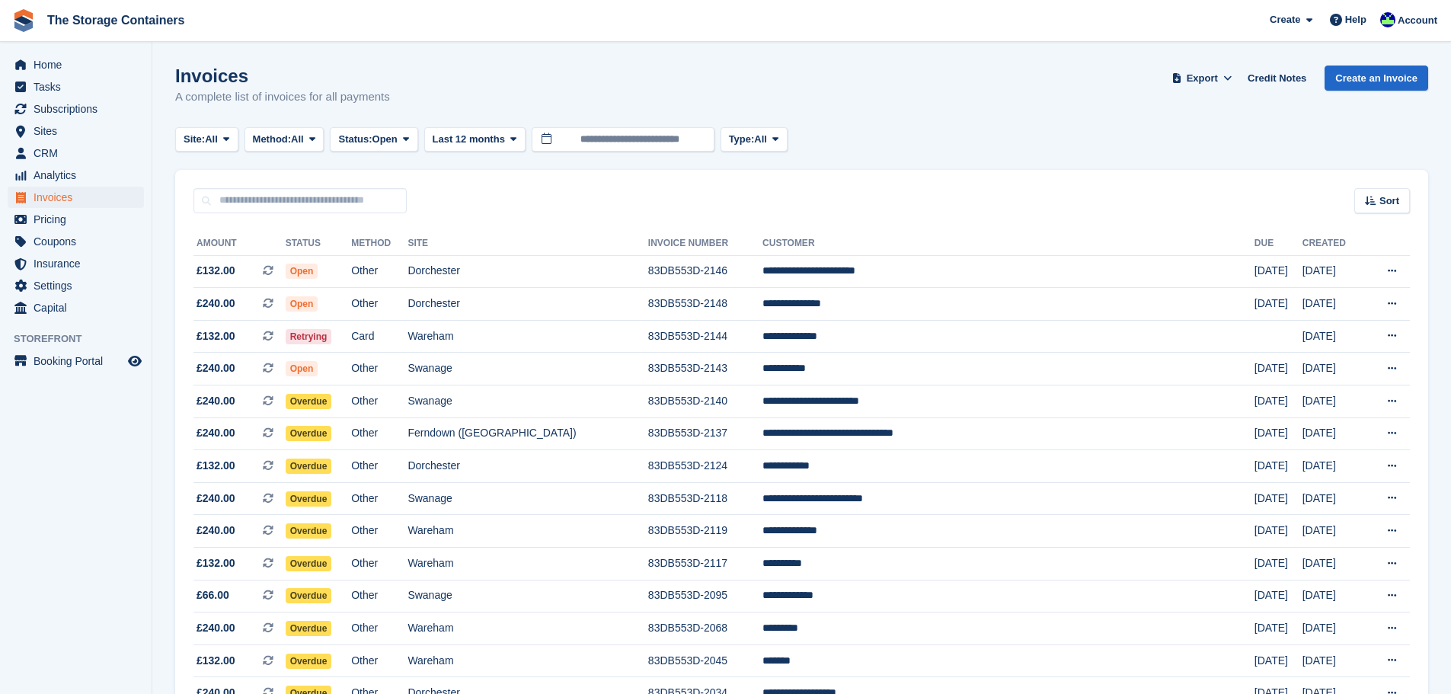
scroll to position [221, 0]
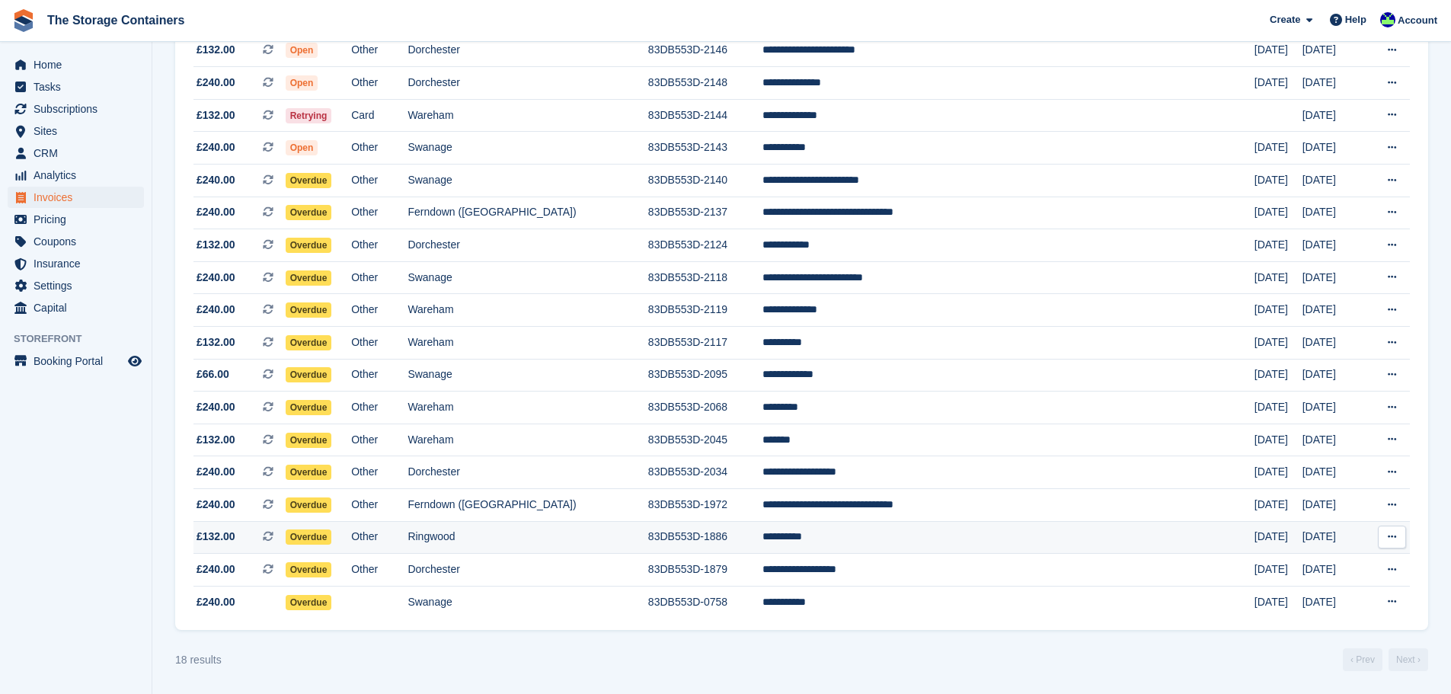
click at [718, 548] on td "83DB553D-1886" at bounding box center [705, 537] width 114 height 33
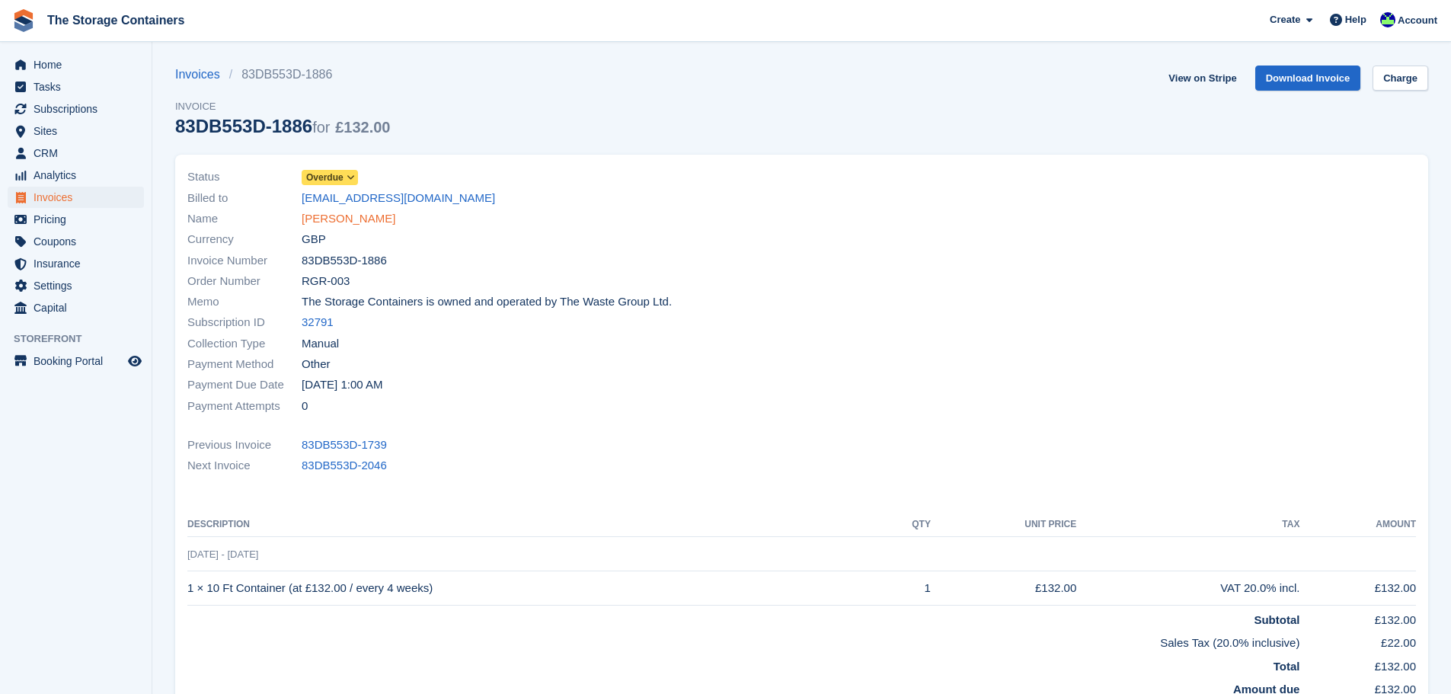
click at [330, 219] on link "[PERSON_NAME]" at bounding box center [349, 219] width 94 height 18
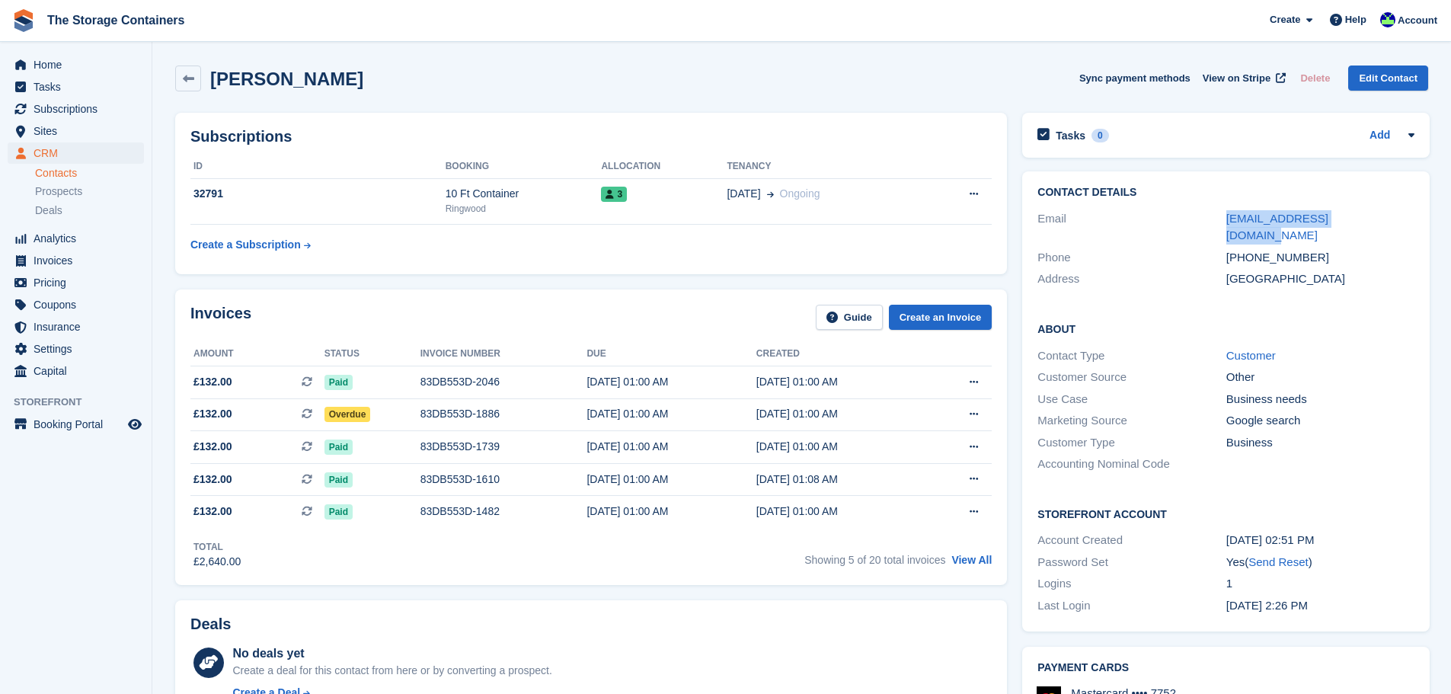
drag, startPoint x: 1372, startPoint y: 218, endPoint x: 1204, endPoint y: 225, distance: 168.5
click at [1204, 225] on div "Email [EMAIL_ADDRESS][DOMAIN_NAME]" at bounding box center [1225, 227] width 377 height 39
copy div "tjbplumbgas@hotmail.com"
click at [544, 409] on div "83DB553D-1886" at bounding box center [503, 414] width 167 height 16
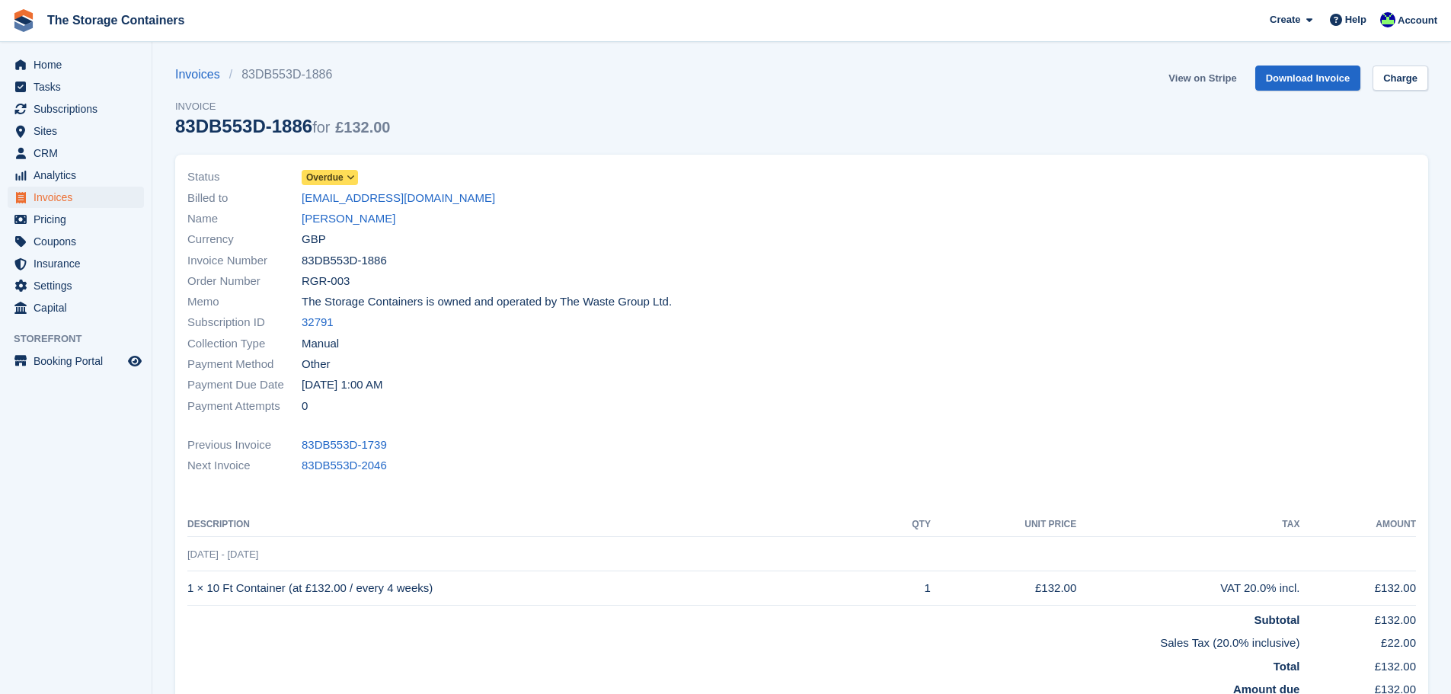
click at [1216, 82] on link "View on Stripe" at bounding box center [1202, 78] width 80 height 25
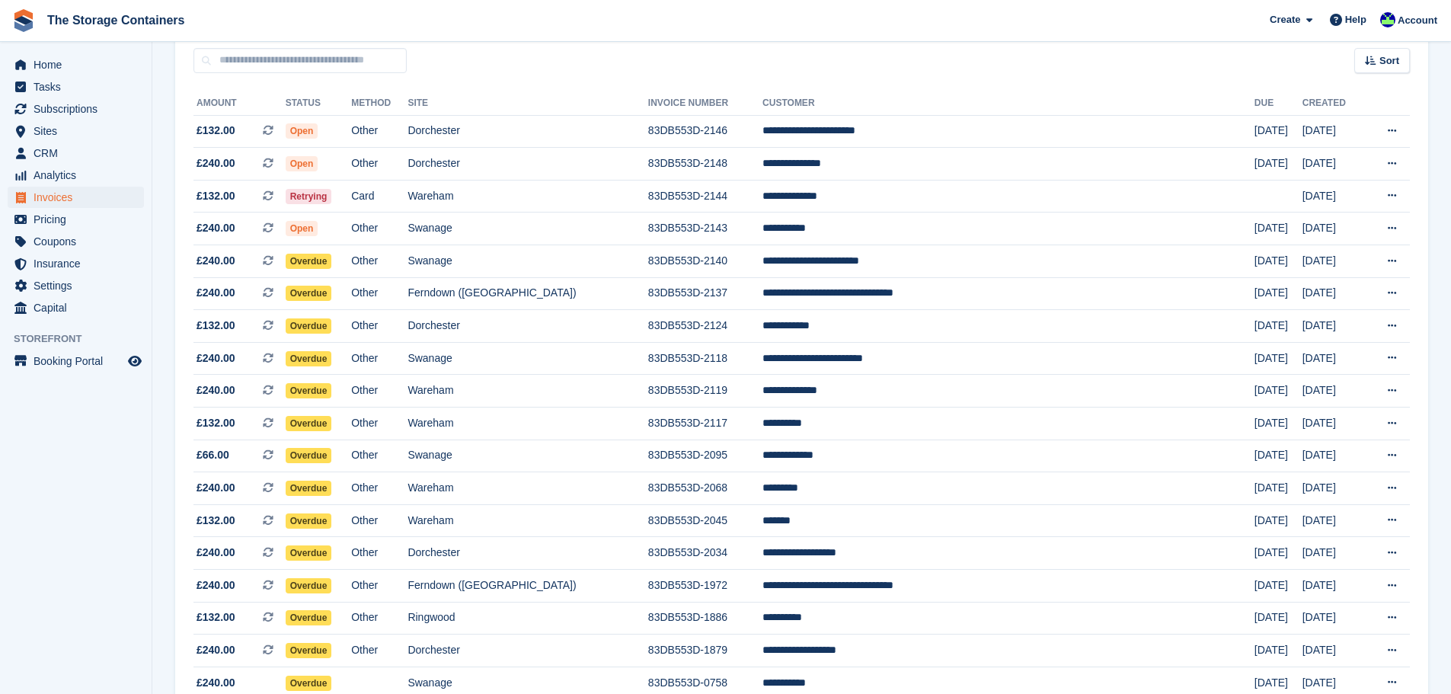
scroll to position [221, 0]
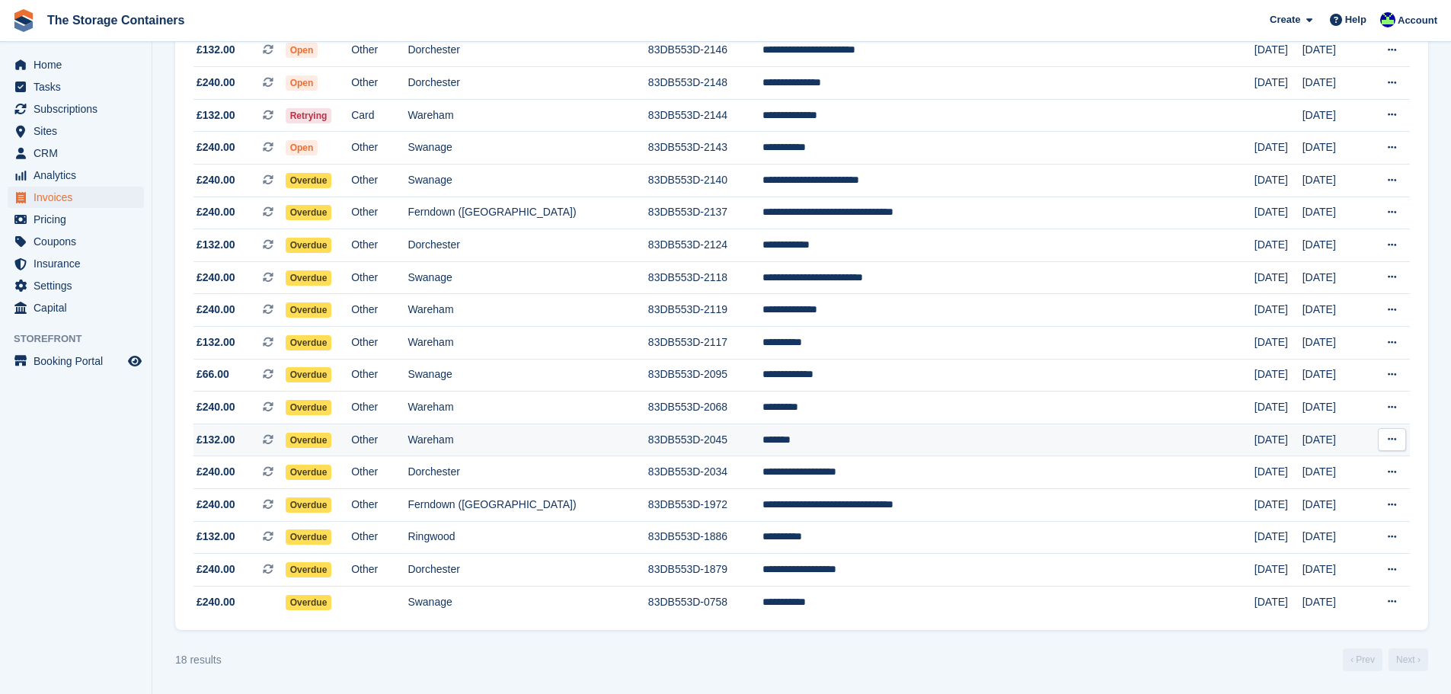
click at [647, 436] on td "Wareham" at bounding box center [528, 440] width 240 height 33
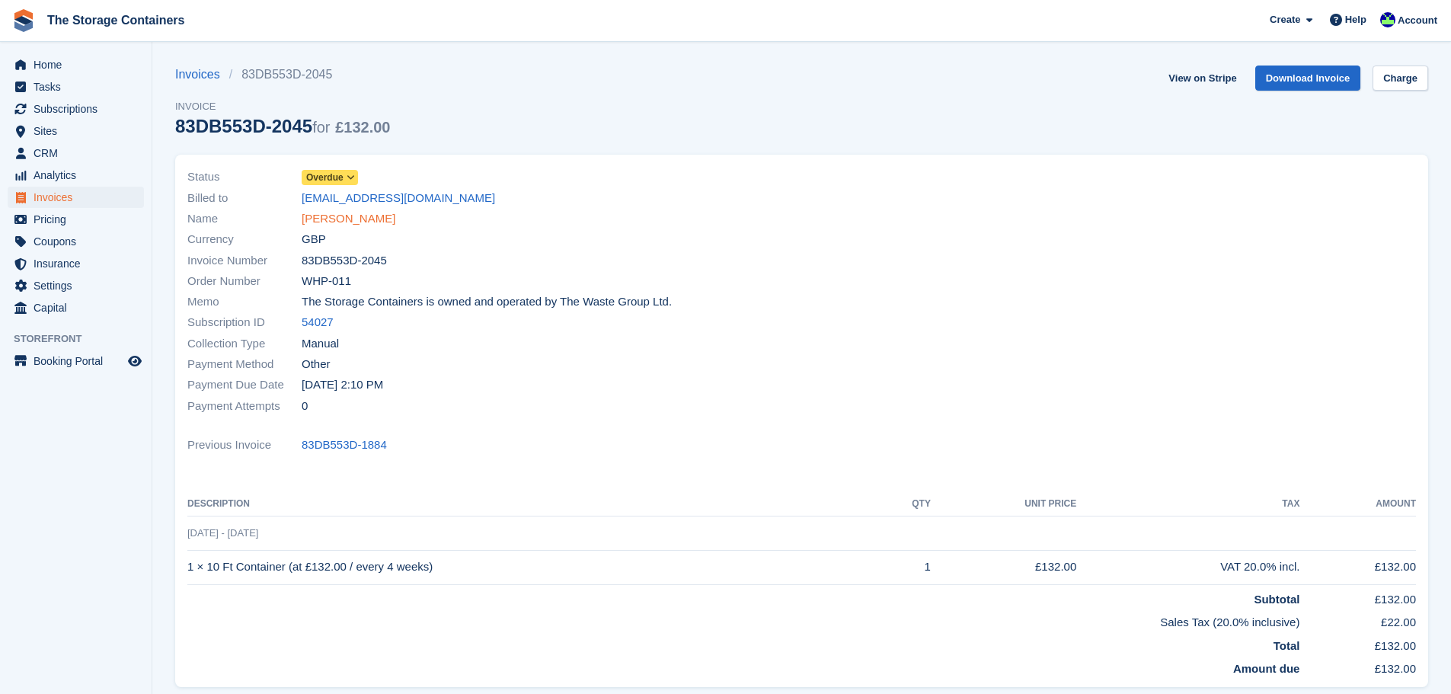
click at [320, 216] on link "Eva Fox" at bounding box center [349, 219] width 94 height 18
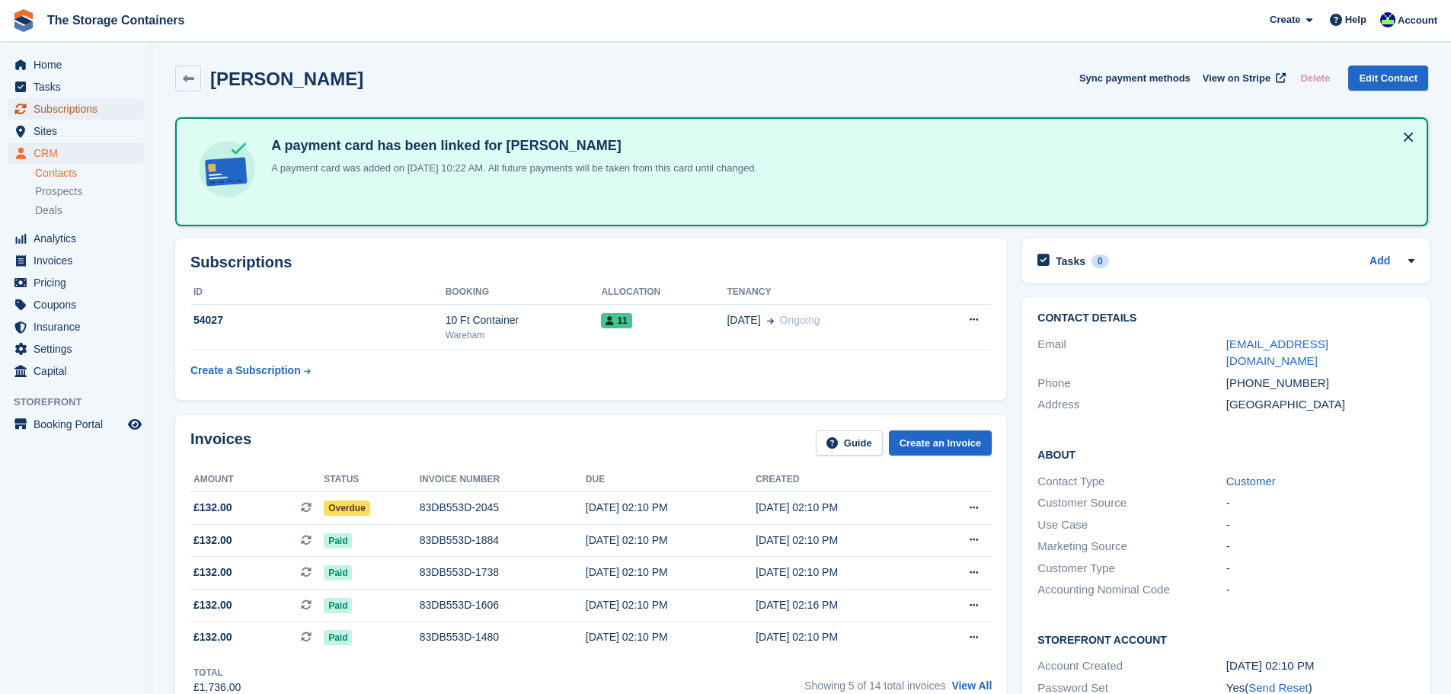
click at [97, 110] on span "Subscriptions" at bounding box center [79, 108] width 91 height 21
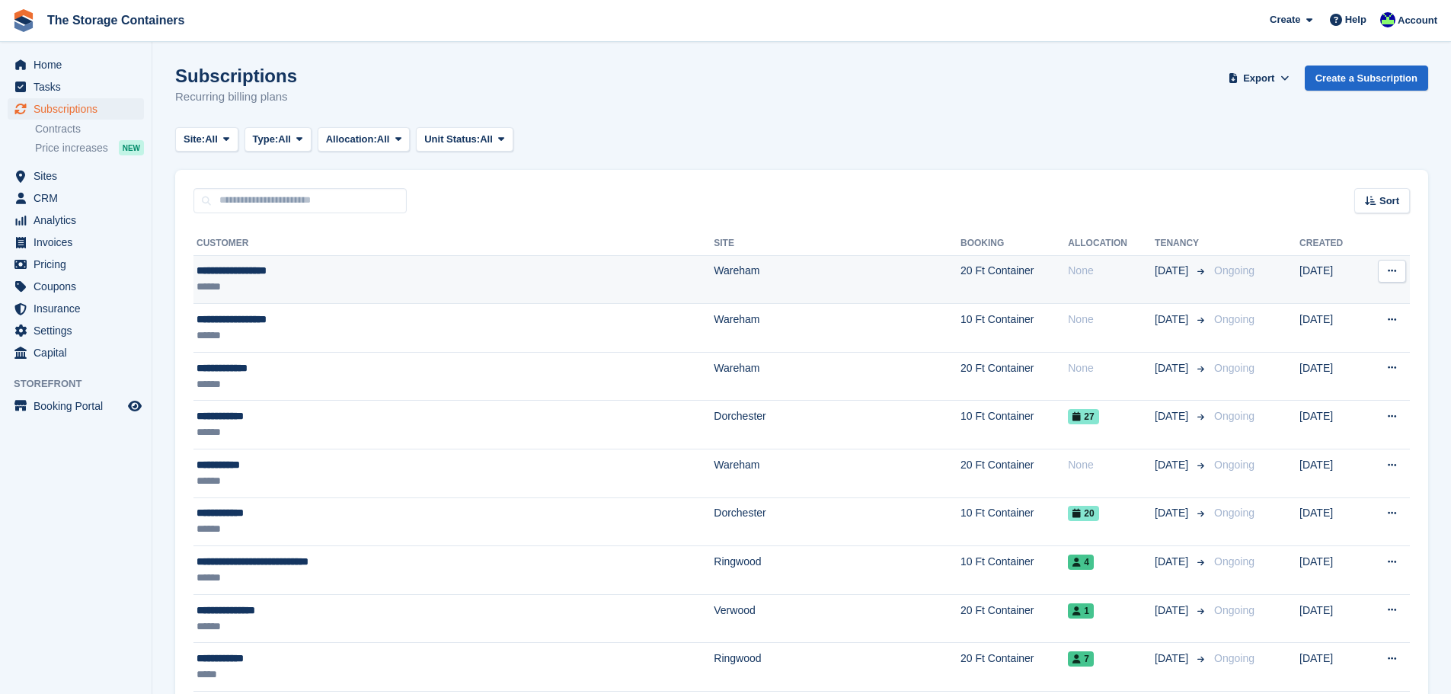
click at [282, 281] on div "******" at bounding box center [373, 287] width 353 height 16
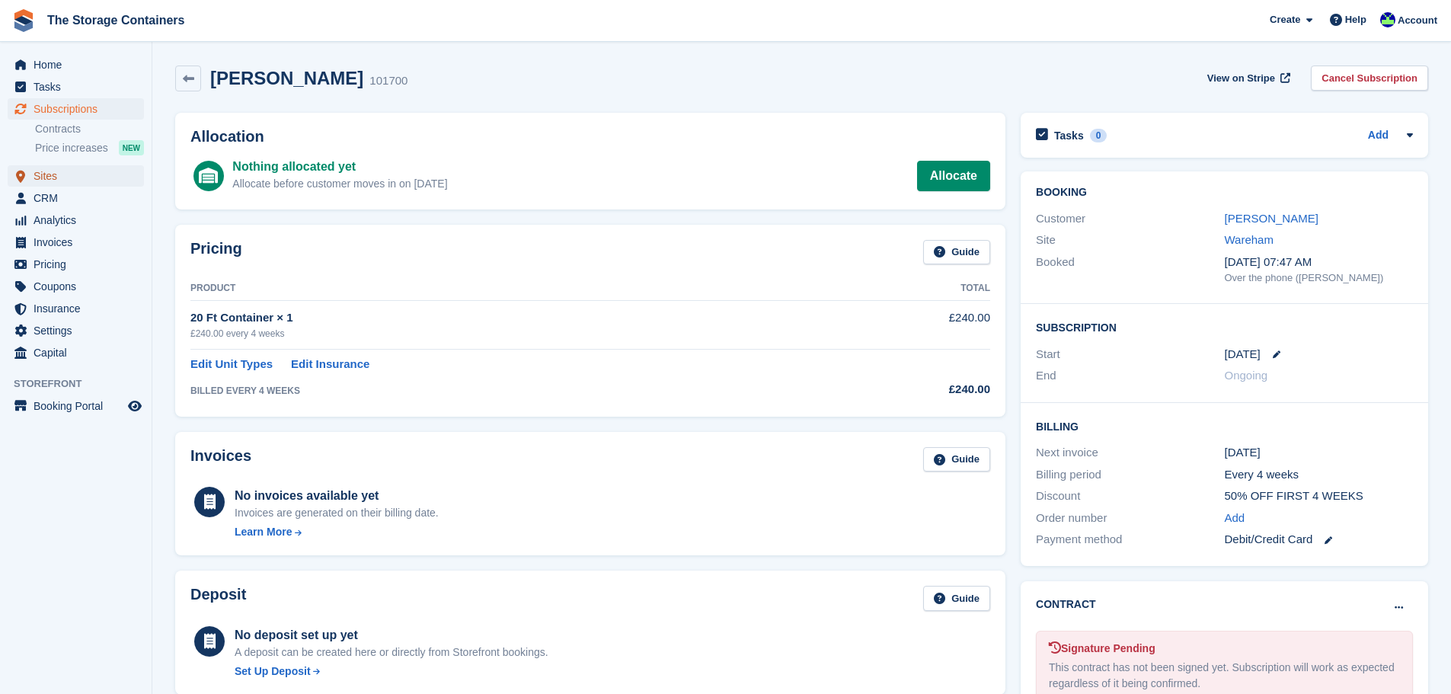
click at [56, 175] on span "Sites" at bounding box center [79, 175] width 91 height 21
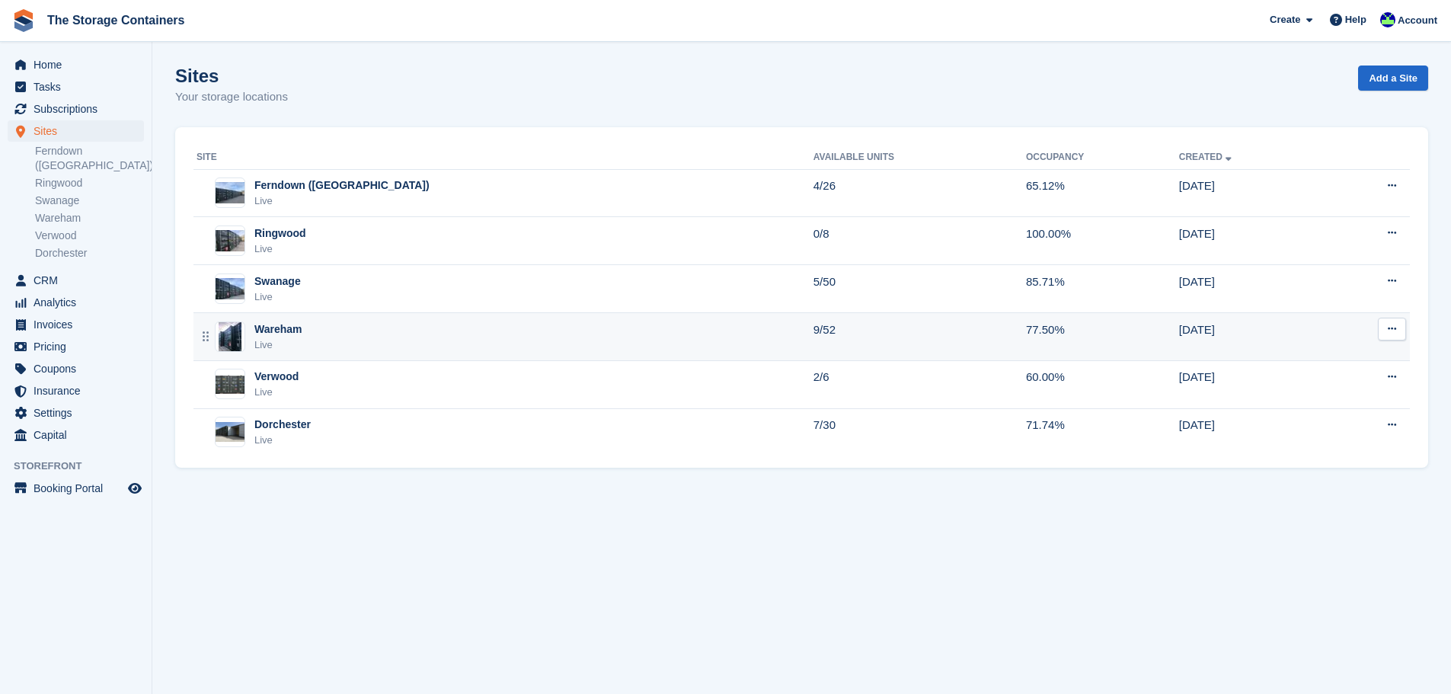
click at [387, 338] on div "Wareham Live" at bounding box center [505, 336] width 617 height 31
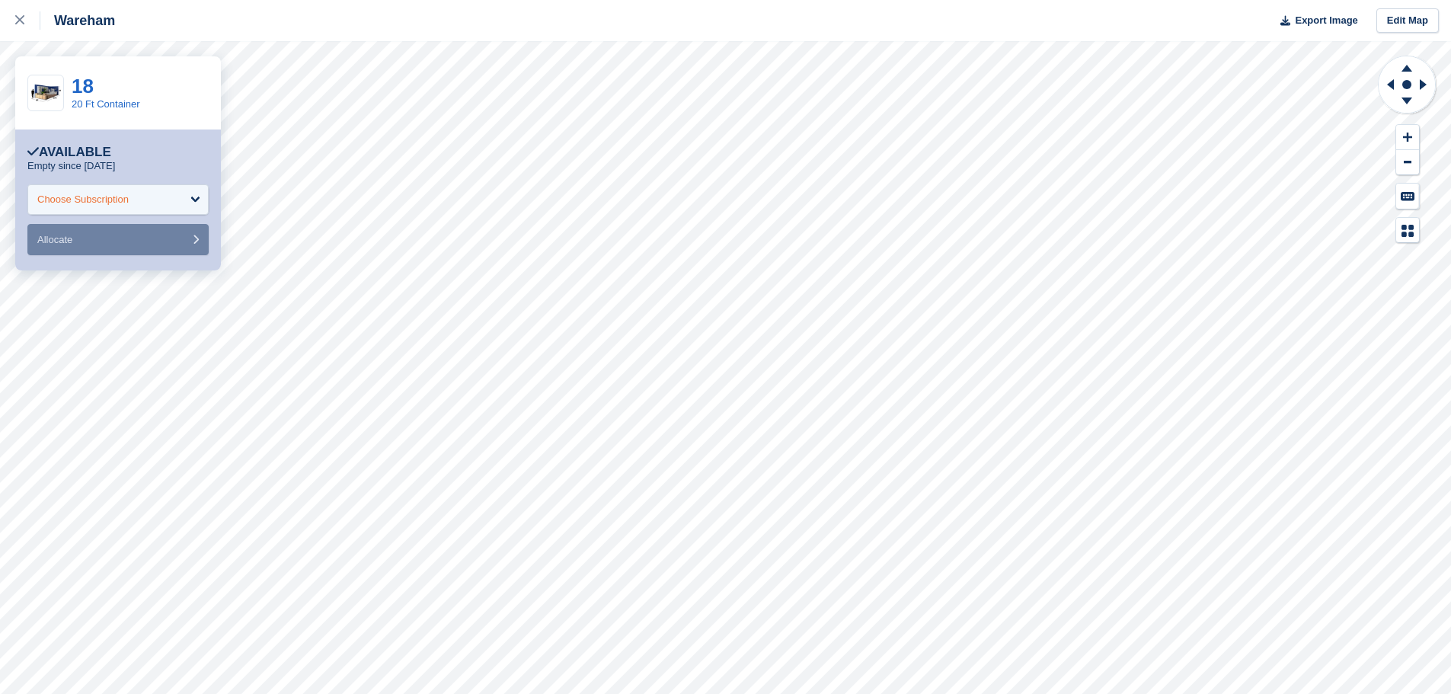
click at [149, 199] on div "Choose Subscription" at bounding box center [117, 199] width 181 height 30
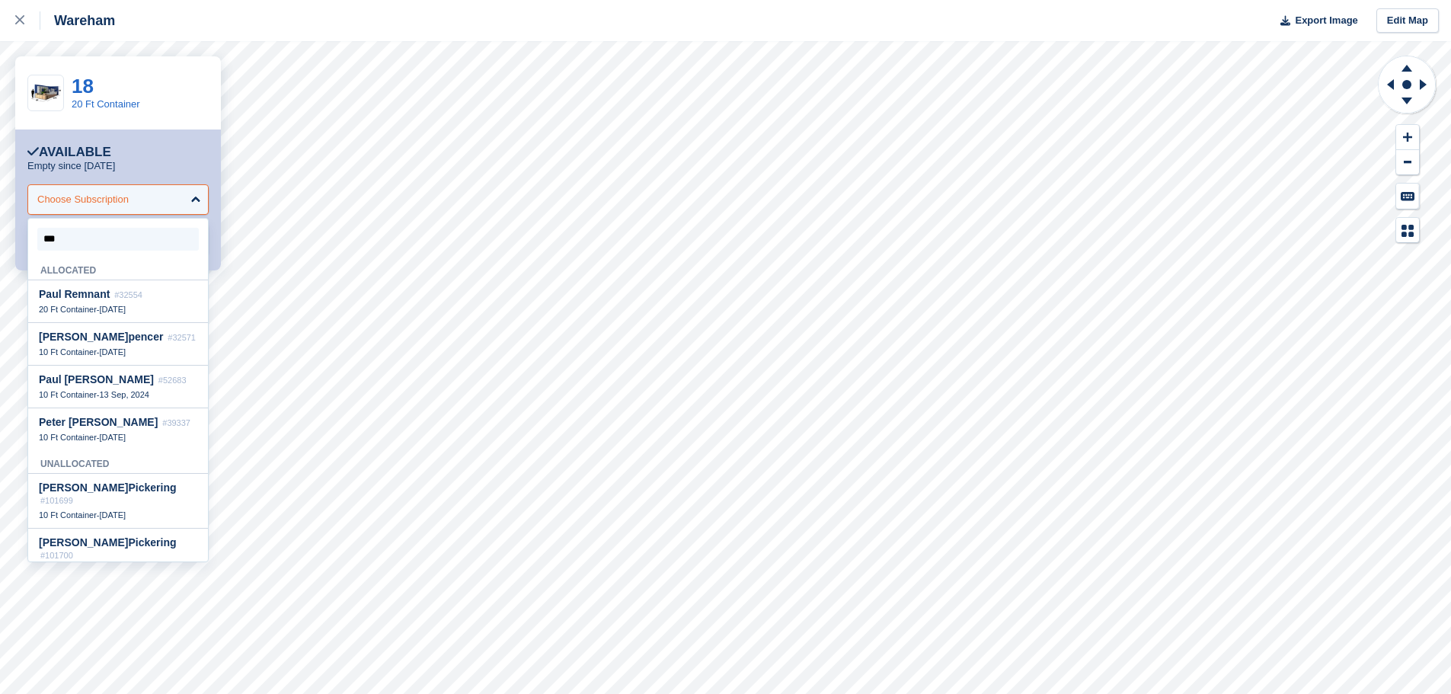
type input "****"
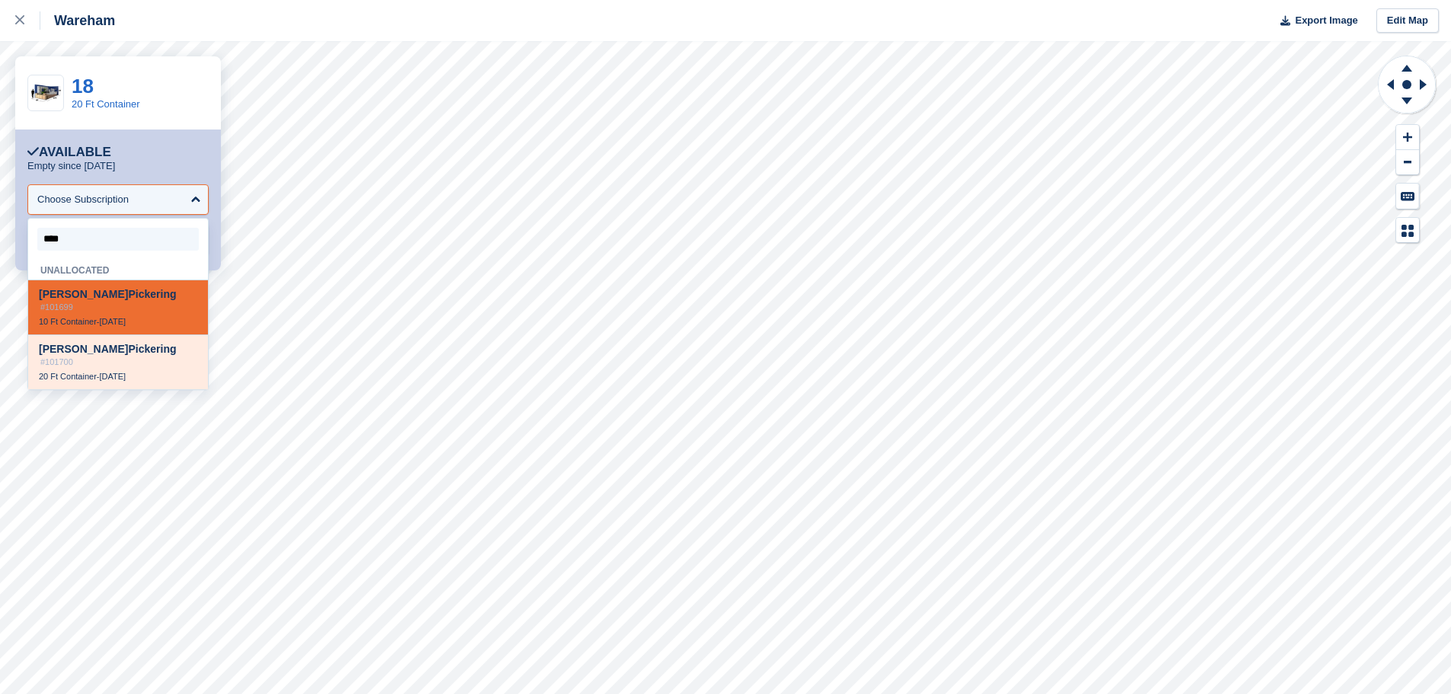
click at [116, 361] on div "Margaret Pick ering #101700 20 Ft Container - 16 Aug" at bounding box center [118, 362] width 180 height 54
select select "******"
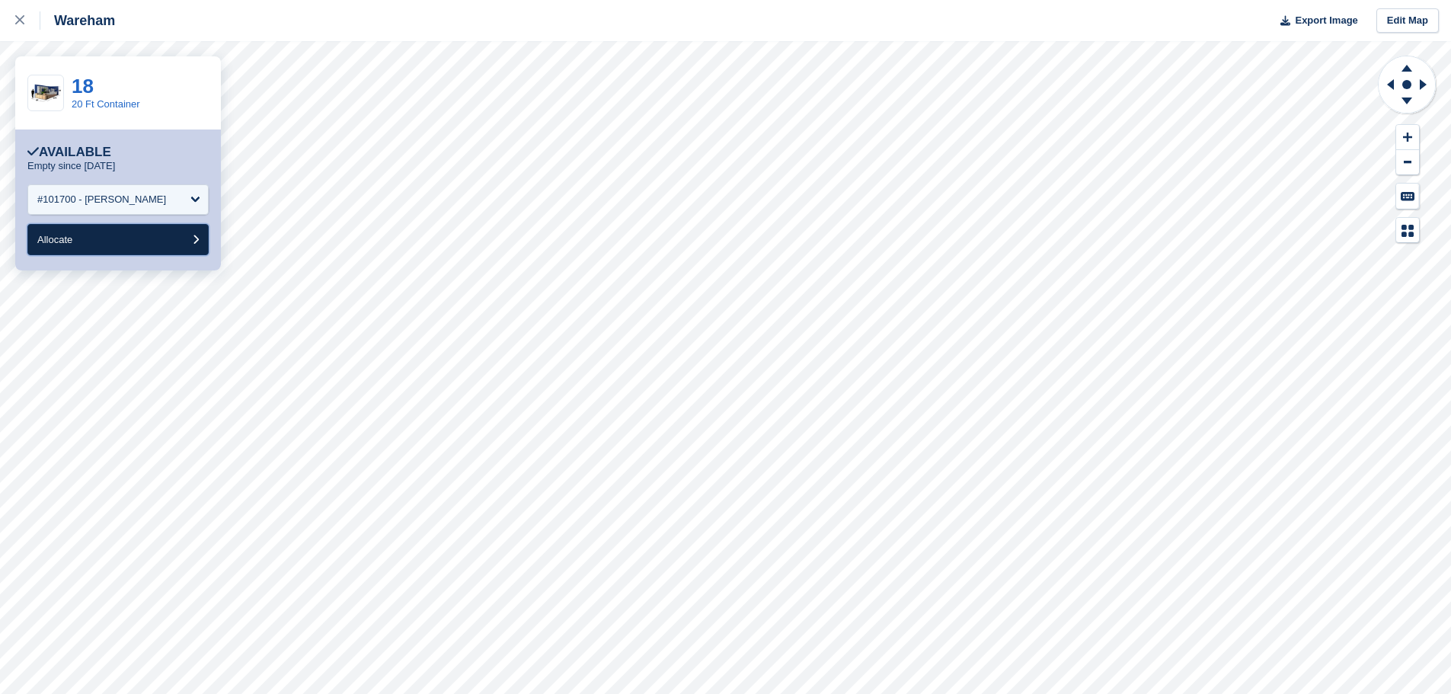
click at [131, 242] on button "Allocate" at bounding box center [117, 239] width 181 height 31
click at [188, 194] on div "Choose Subscription" at bounding box center [117, 199] width 181 height 30
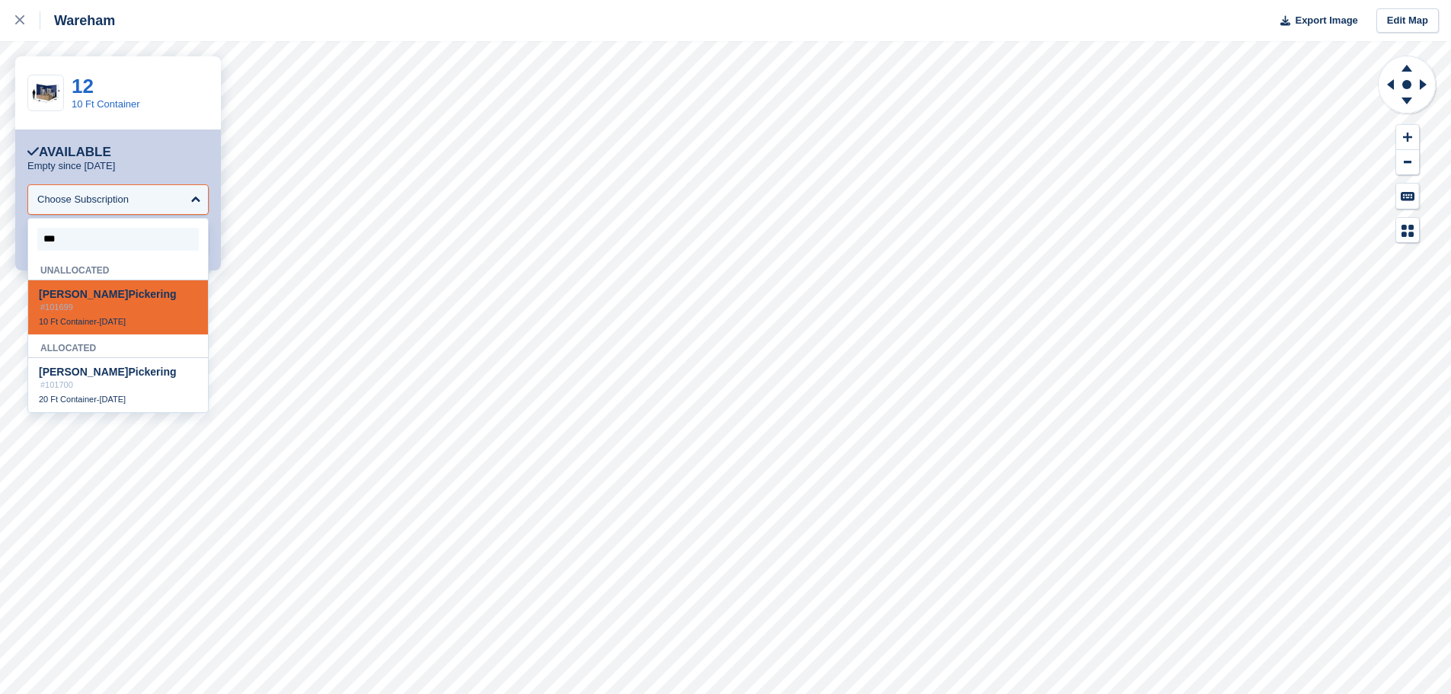
type input "****"
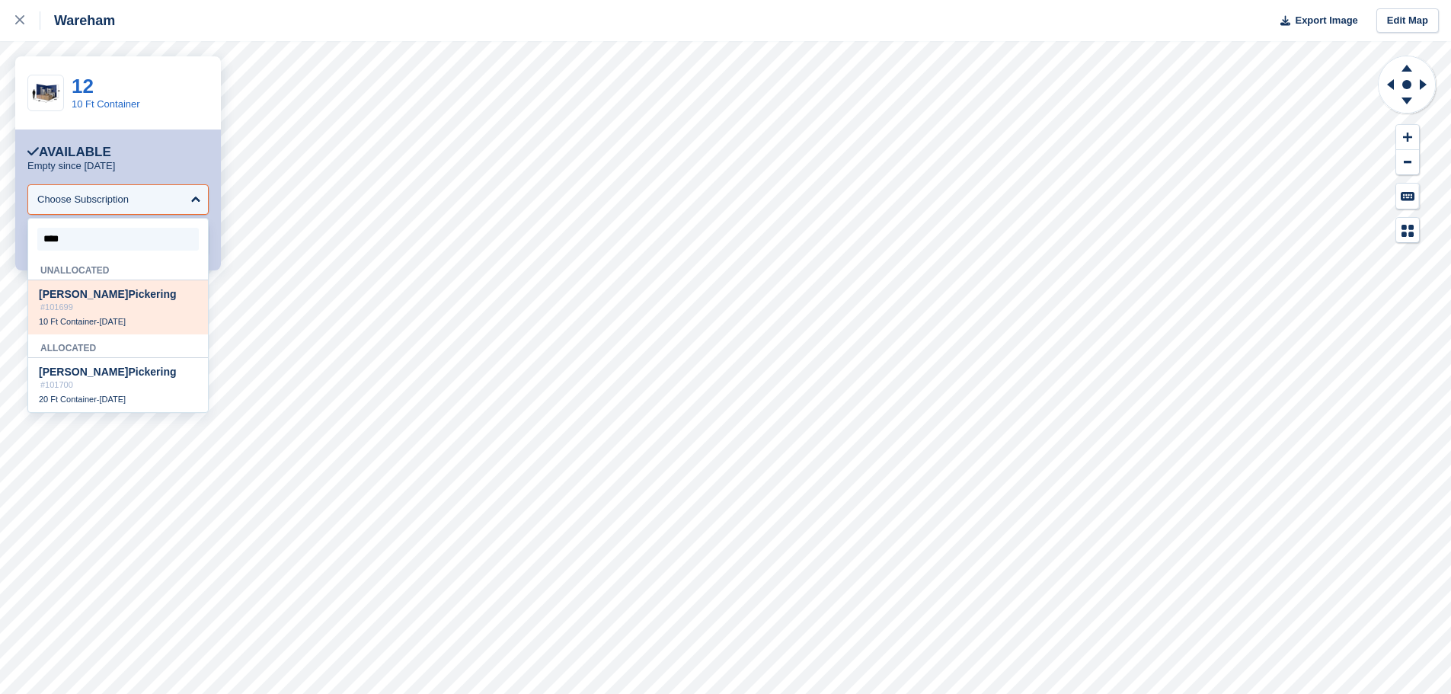
click at [102, 303] on div "Margaret Pick ering #101699 10 Ft Container - 16 Aug" at bounding box center [118, 307] width 180 height 54
select select "******"
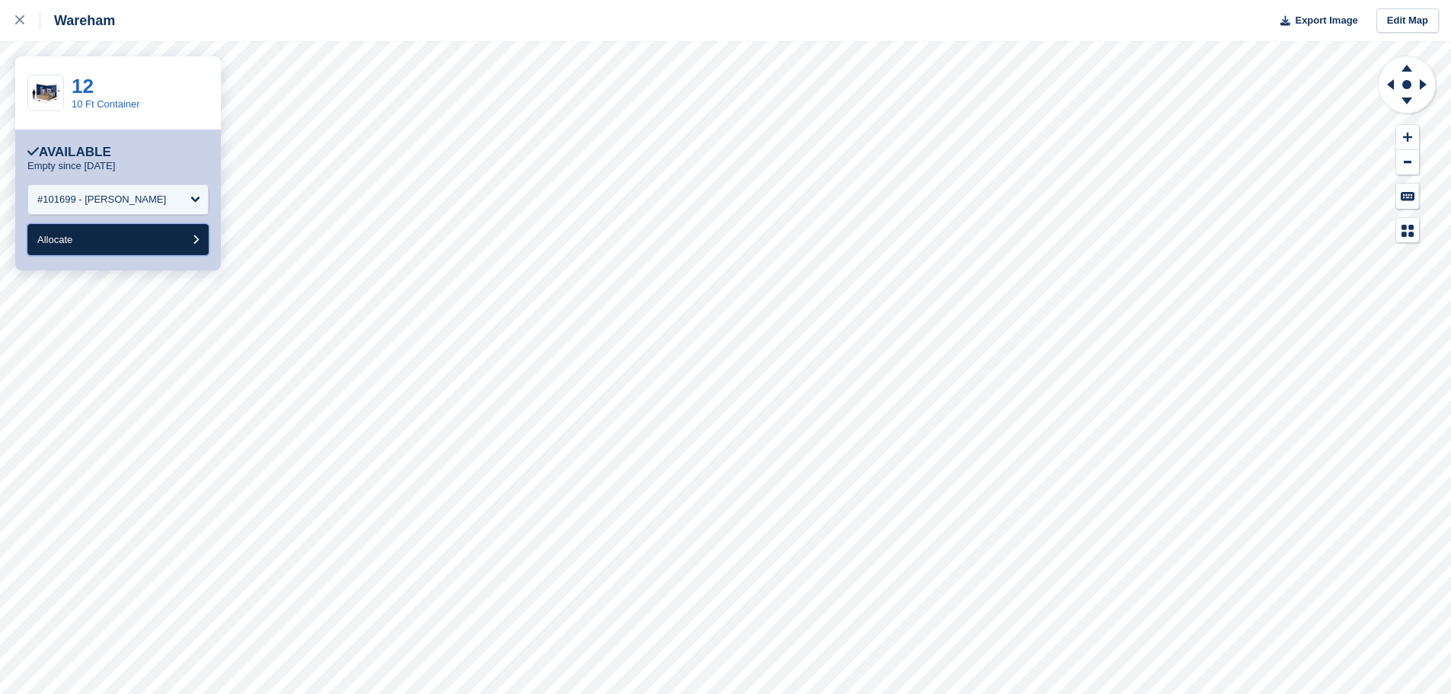
click at [111, 247] on button "Allocate" at bounding box center [117, 239] width 181 height 31
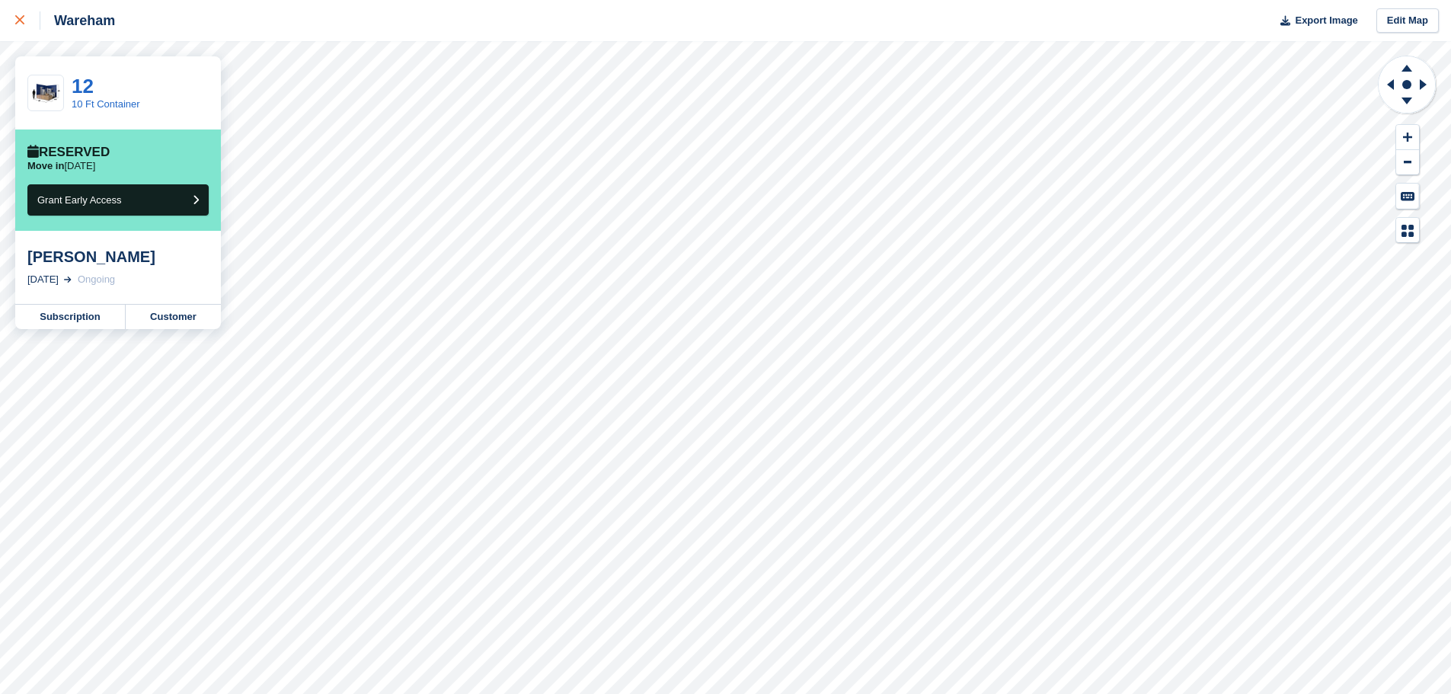
click at [17, 15] on div at bounding box center [27, 20] width 25 height 18
